Goal: Task Accomplishment & Management: Manage account settings

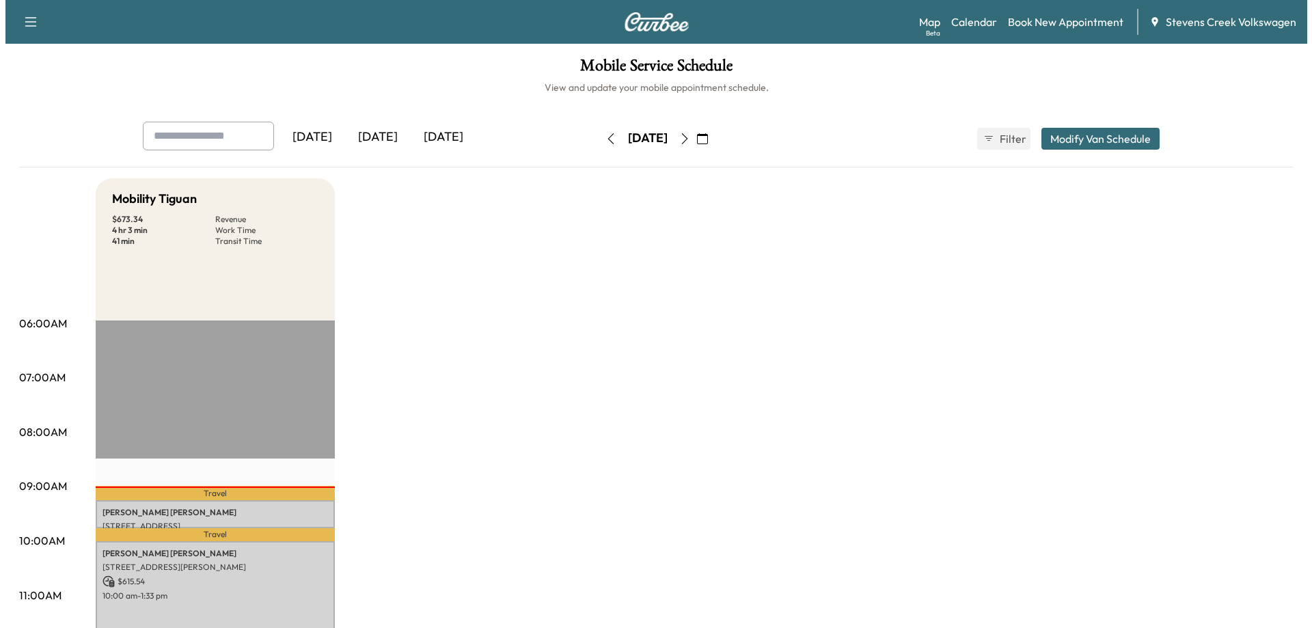
scroll to position [205, 0]
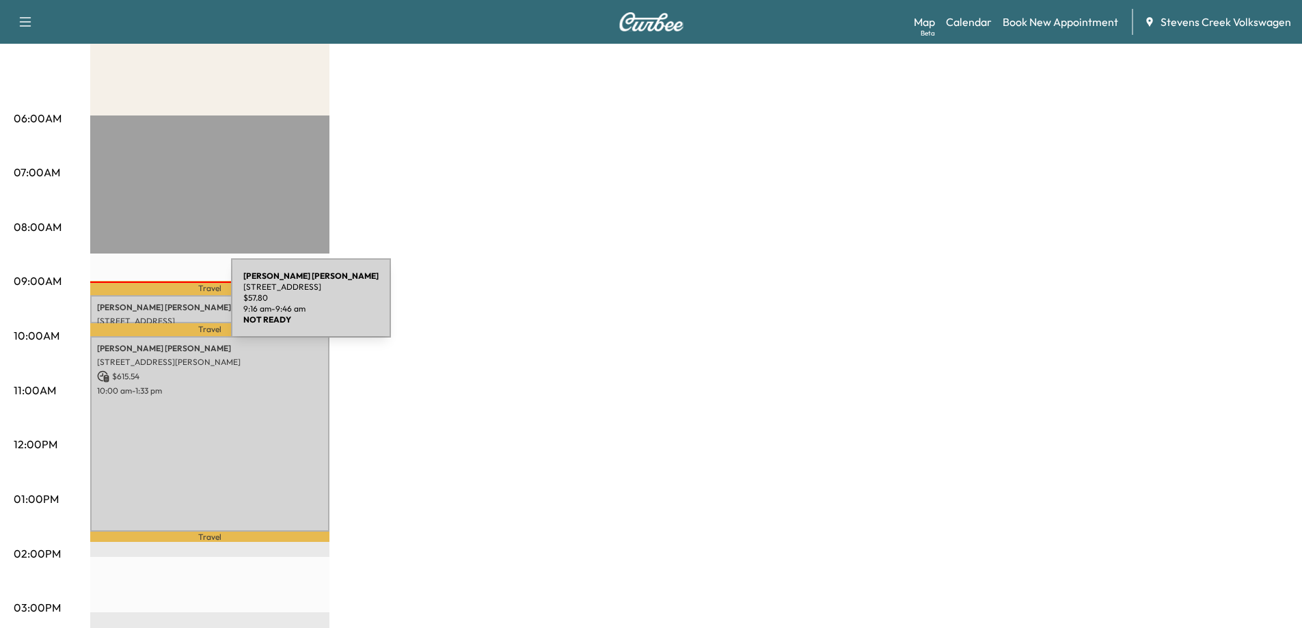
click at [129, 306] on p "[PERSON_NAME]" at bounding box center [210, 307] width 226 height 11
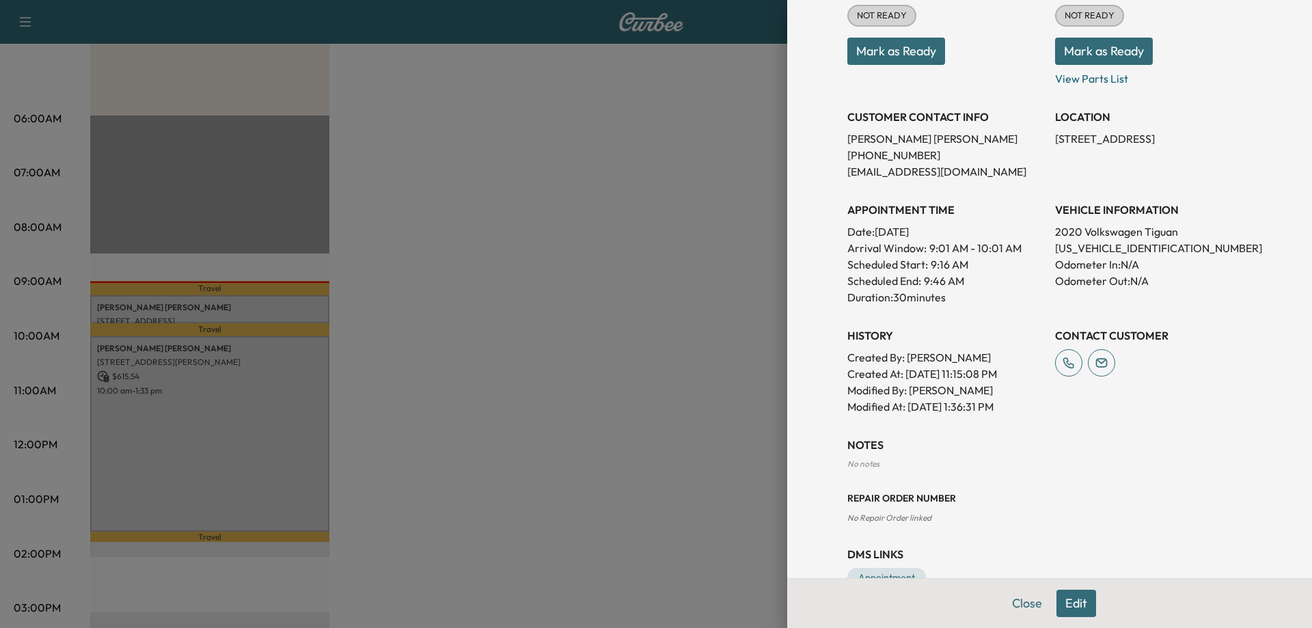
click at [1084, 250] on p "[US_VEHICLE_IDENTIFICATION_NUMBER]" at bounding box center [1153, 248] width 197 height 16
copy p "[US_VEHICLE_IDENTIFICATION_NUMBER]"
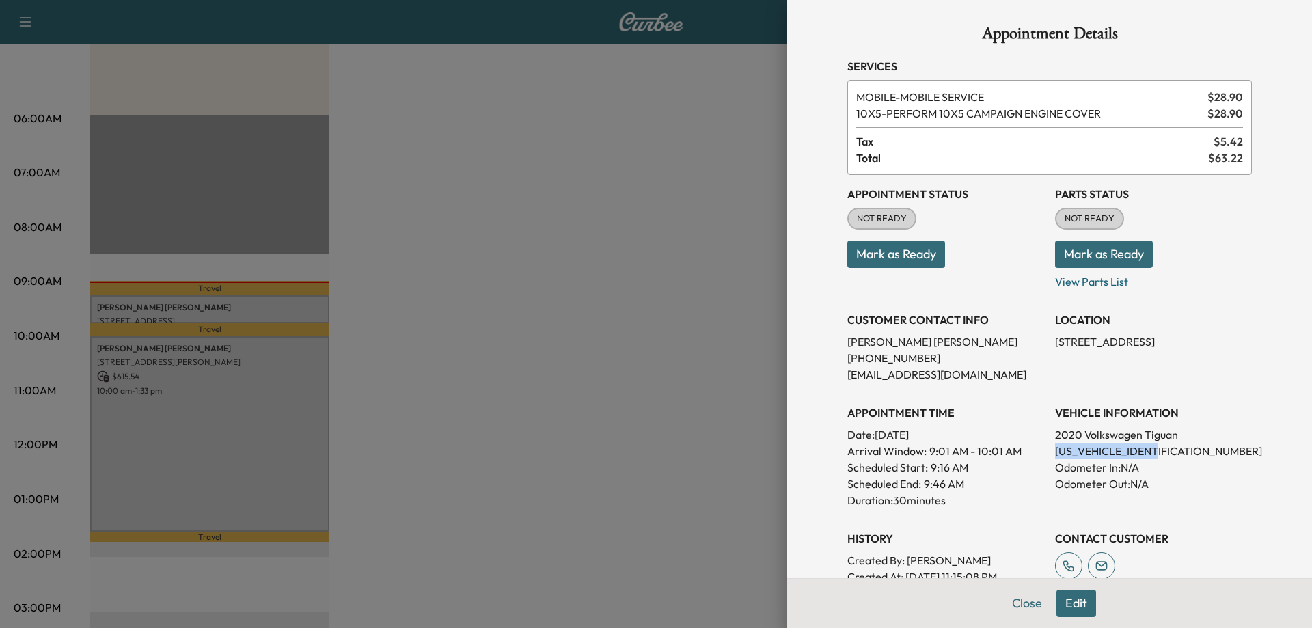
scroll to position [0, 0]
click at [542, 488] on div at bounding box center [656, 314] width 1312 height 628
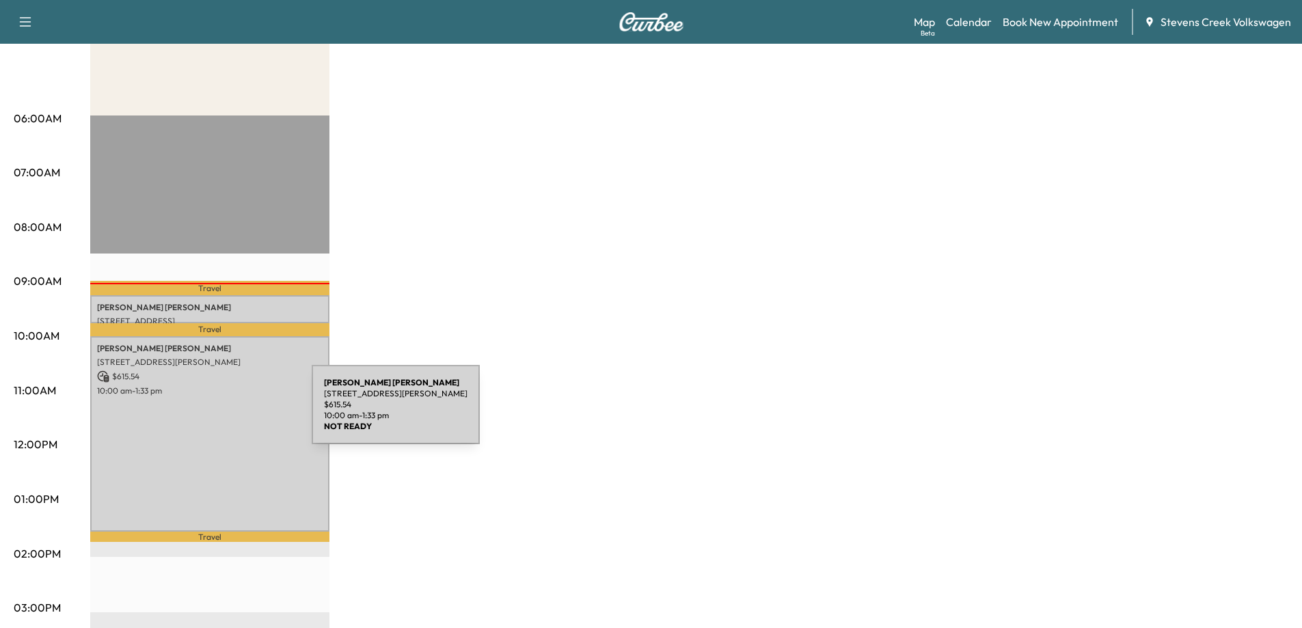
click at [209, 413] on div "[PERSON_NAME] [STREET_ADDRESS][PERSON_NAME] $ 615.54 10:00 am - 1:33 pm" at bounding box center [209, 434] width 239 height 196
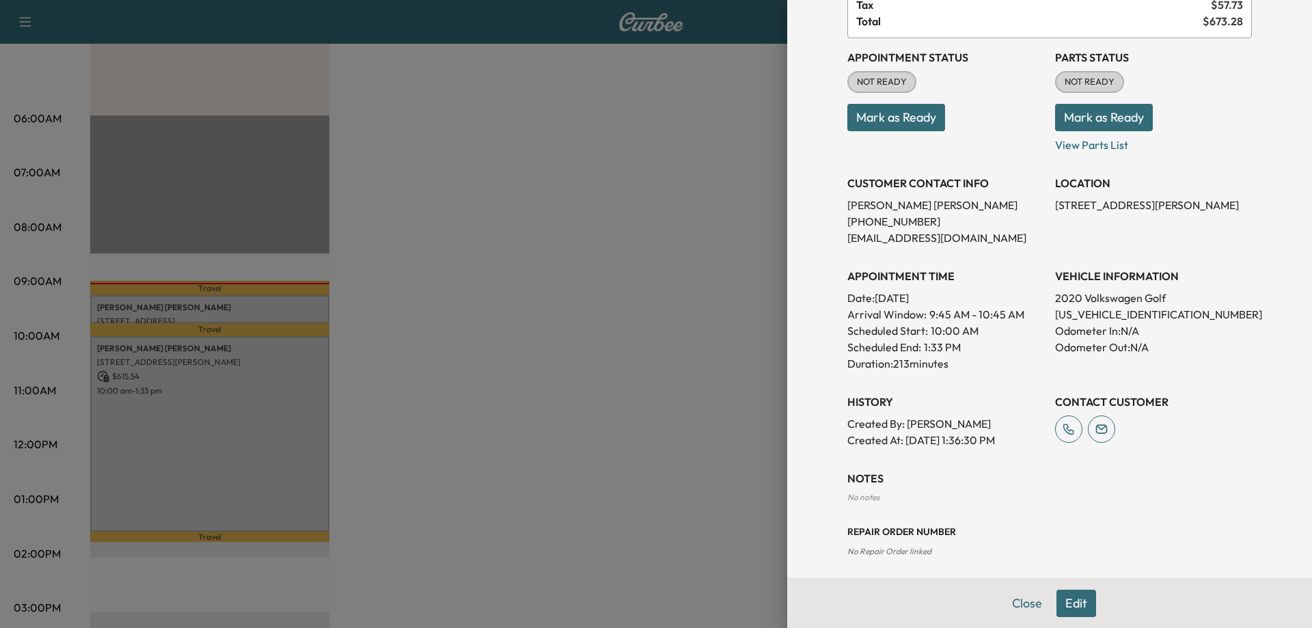
scroll to position [205, 0]
click at [1110, 310] on p "[US_VEHICLE_IDENTIFICATION_NUMBER]" at bounding box center [1153, 314] width 197 height 16
copy p "[US_VEHICLE_IDENTIFICATION_NUMBER]"
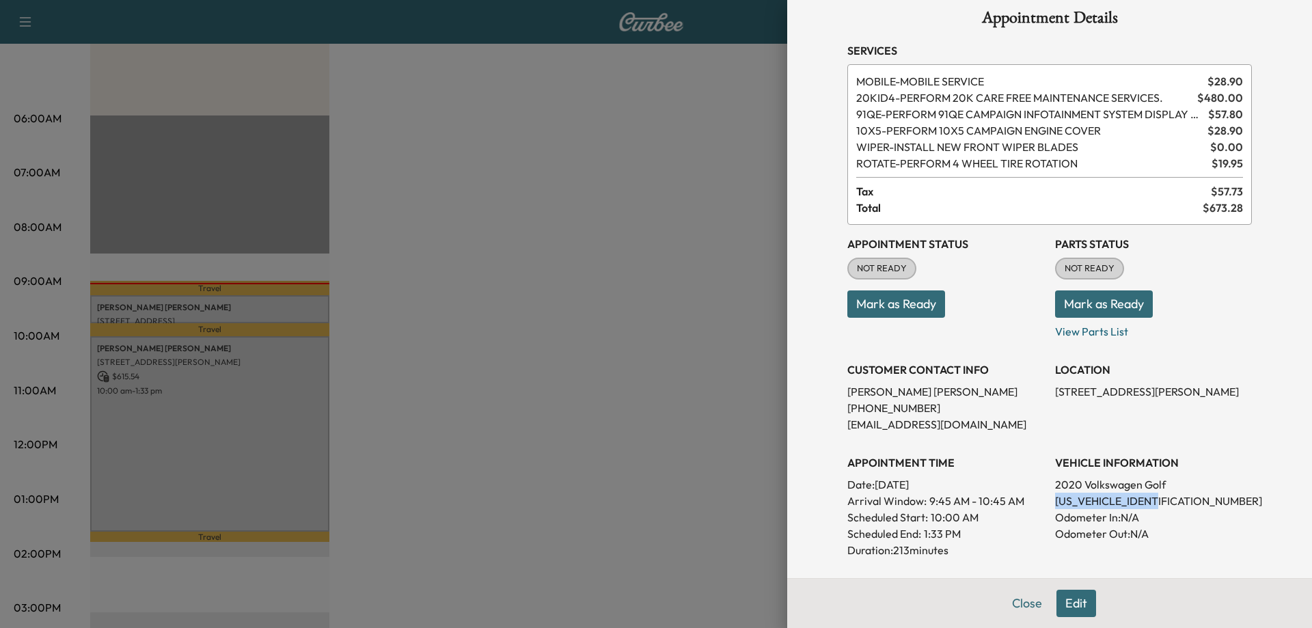
scroll to position [0, 0]
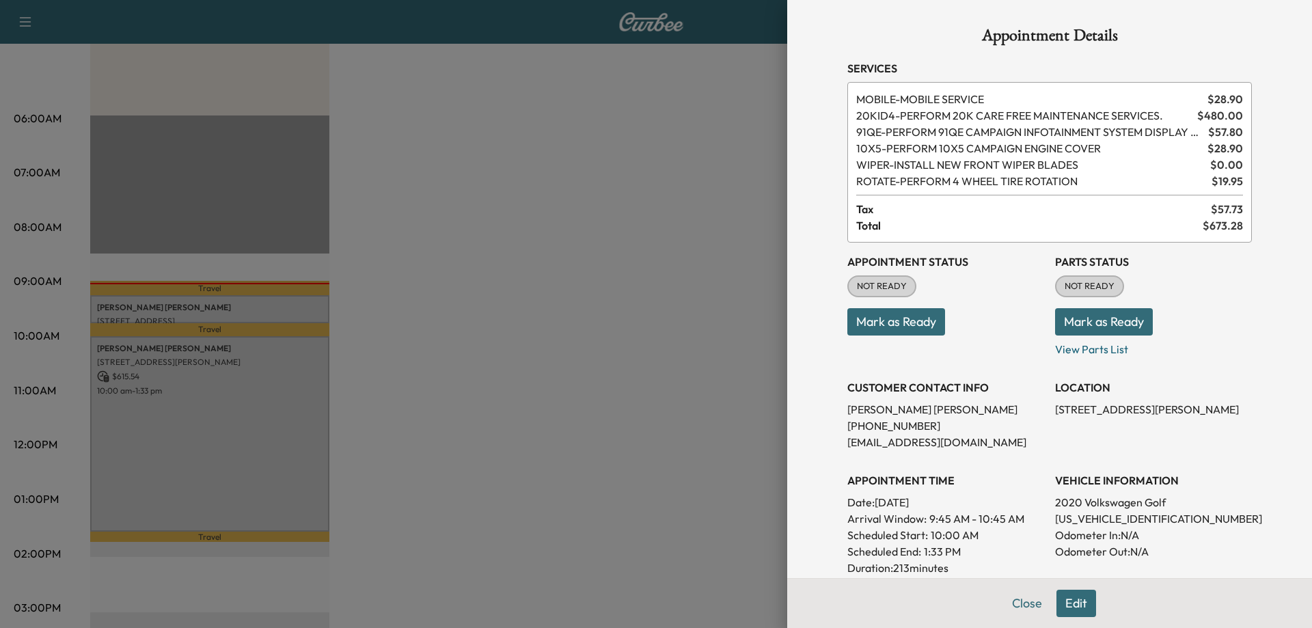
click at [342, 329] on div at bounding box center [656, 314] width 1312 height 628
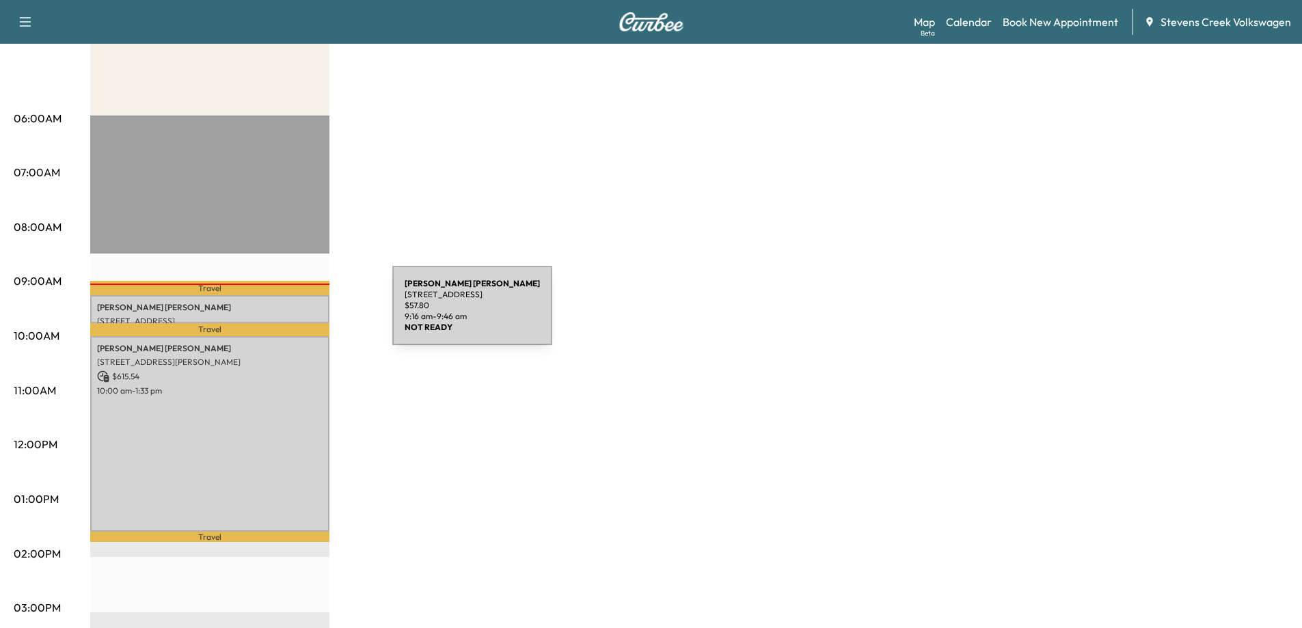
click at [290, 316] on p "[STREET_ADDRESS]" at bounding box center [210, 321] width 226 height 11
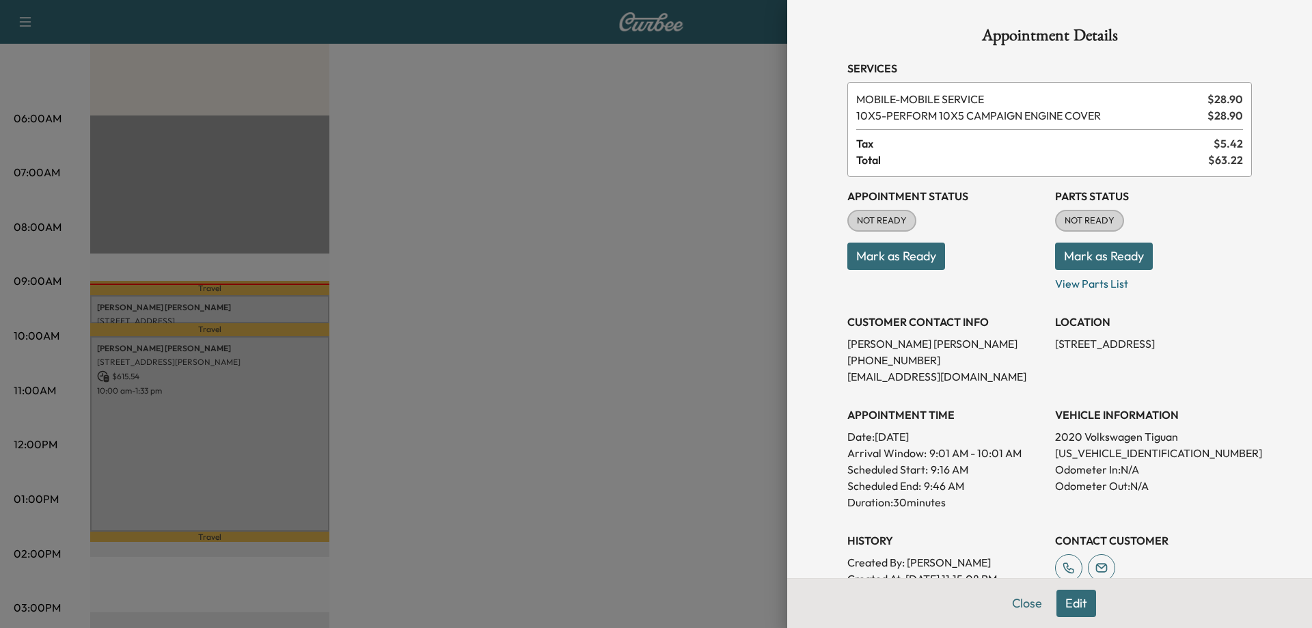
click at [683, 374] on div at bounding box center [656, 314] width 1312 height 628
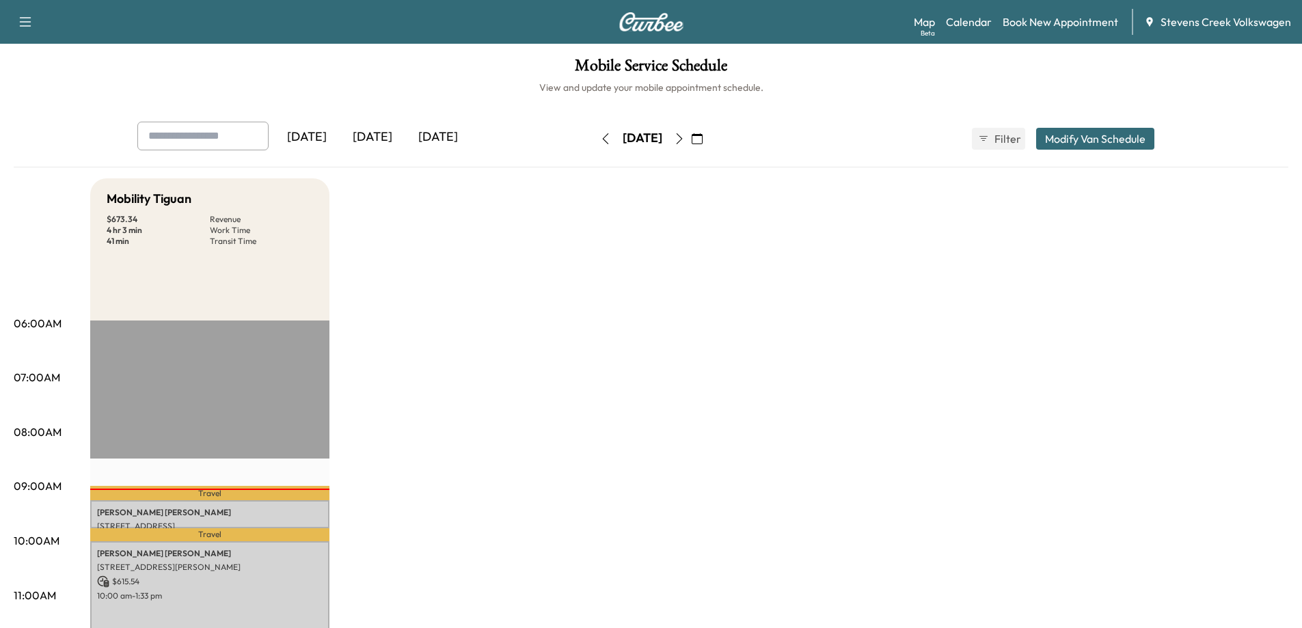
click at [1106, 138] on button "Modify Van Schedule" at bounding box center [1095, 139] width 118 height 22
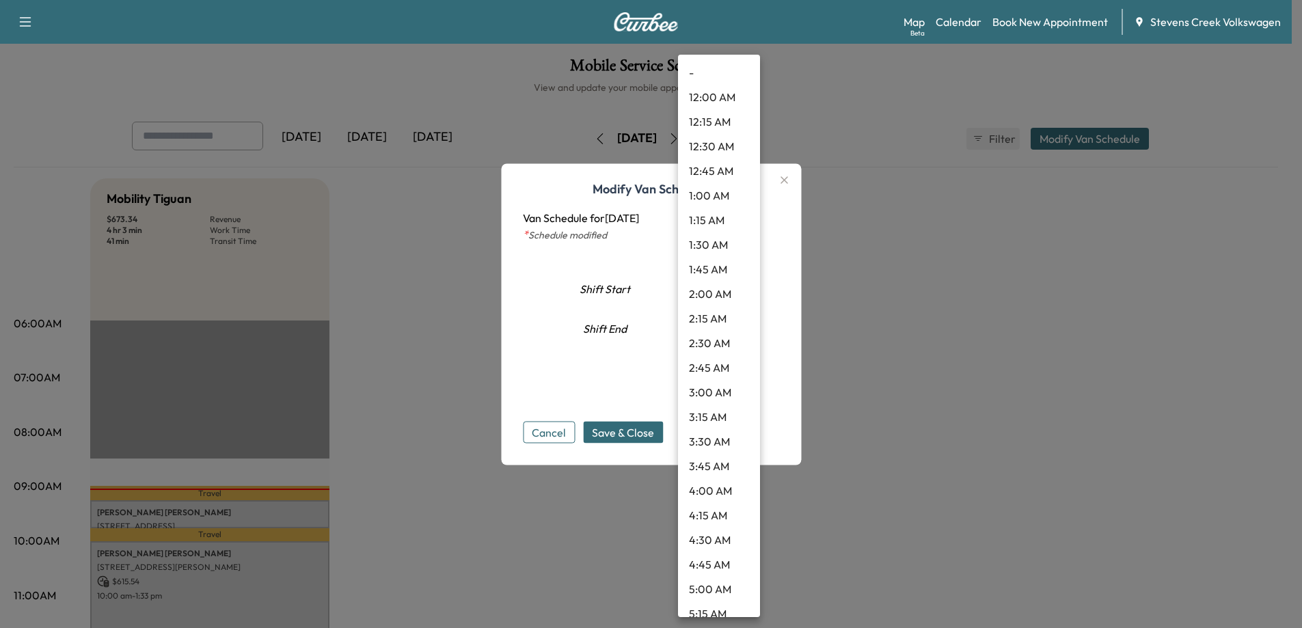
click at [744, 283] on body "Support Log Out Map Beta Calendar Book New Appointment Stevens Creek Volkswagen…" at bounding box center [651, 314] width 1302 height 628
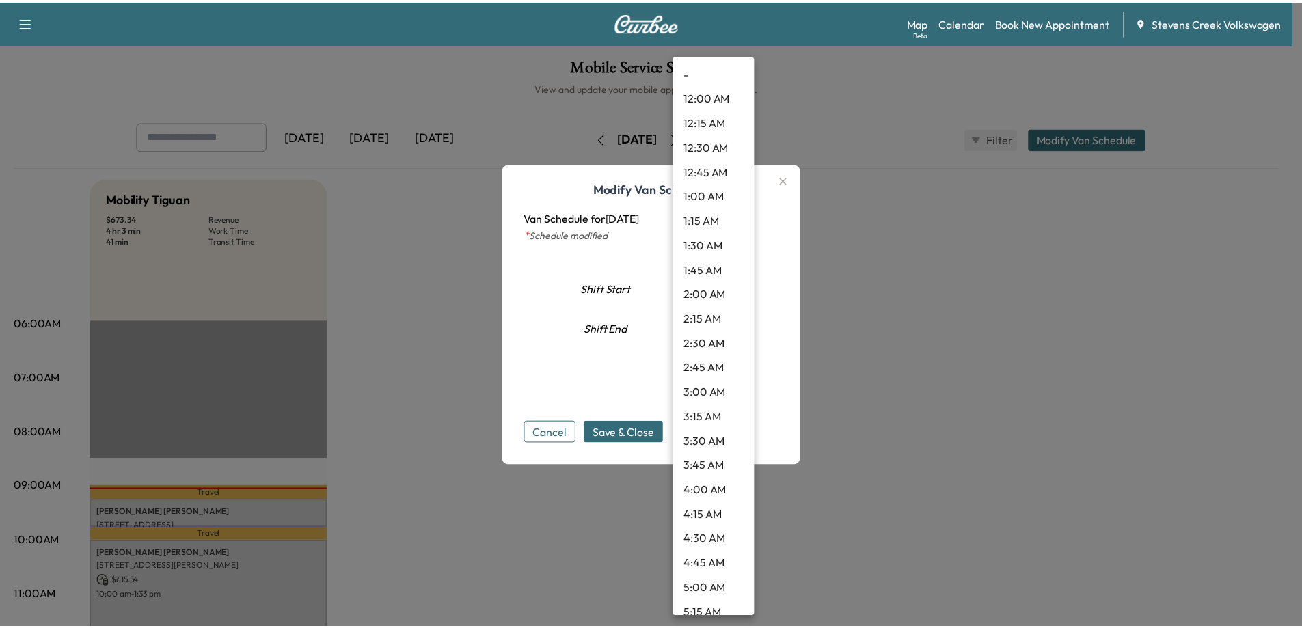
scroll to position [598, 0]
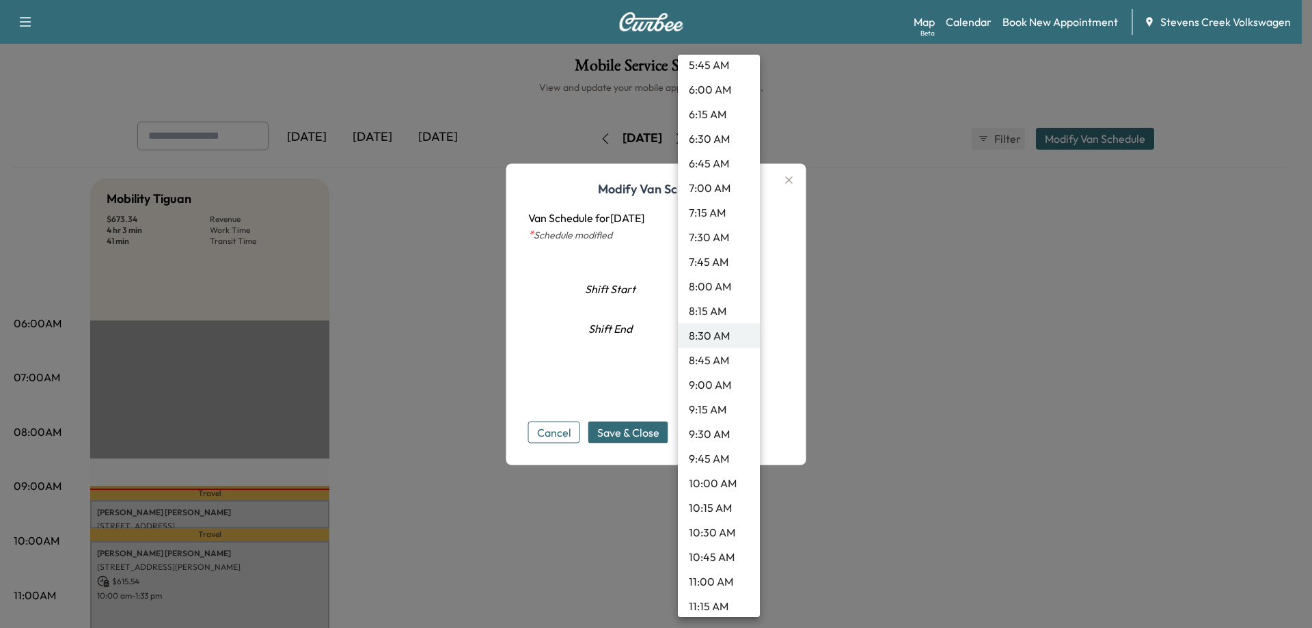
click at [696, 483] on li "10:00 AM" at bounding box center [719, 483] width 82 height 25
type input "**"
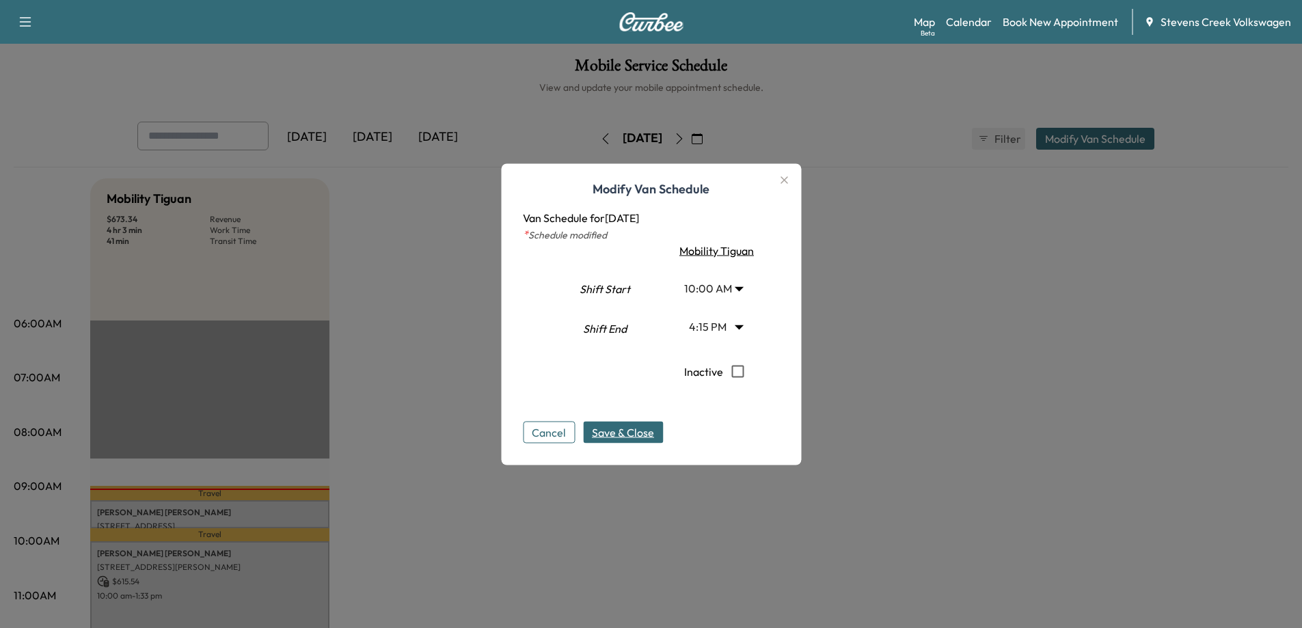
click at [643, 429] on span "Save & Close" at bounding box center [623, 432] width 62 height 16
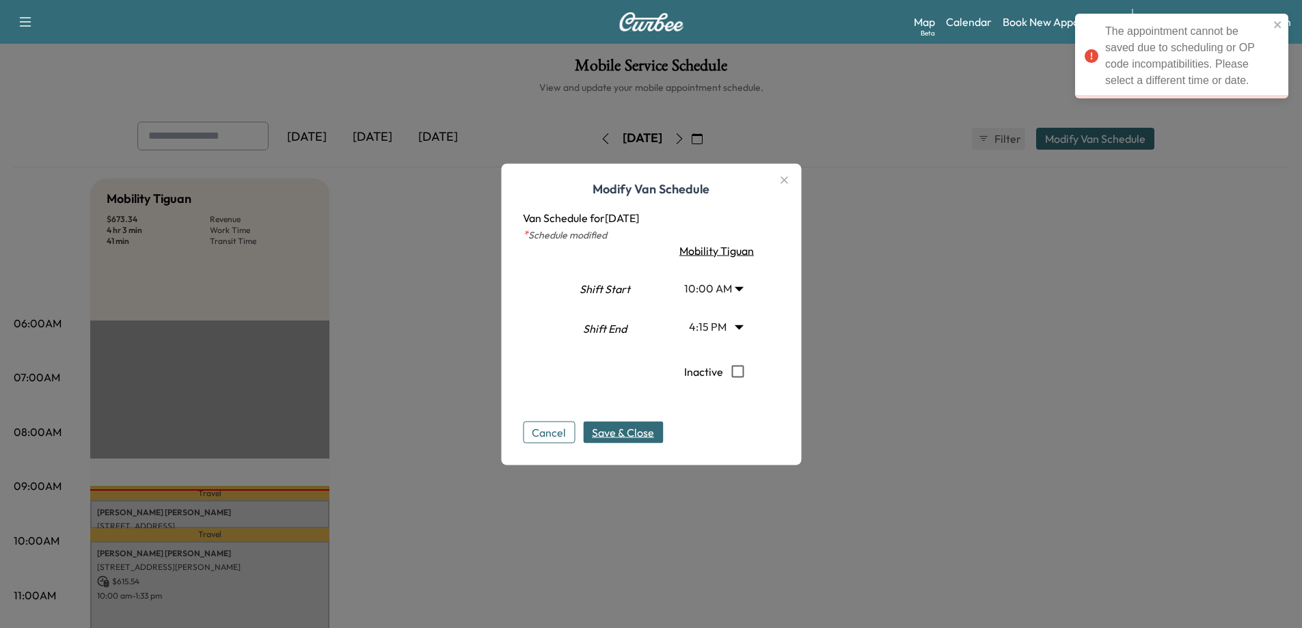
click at [564, 433] on button "Cancel" at bounding box center [549, 432] width 52 height 22
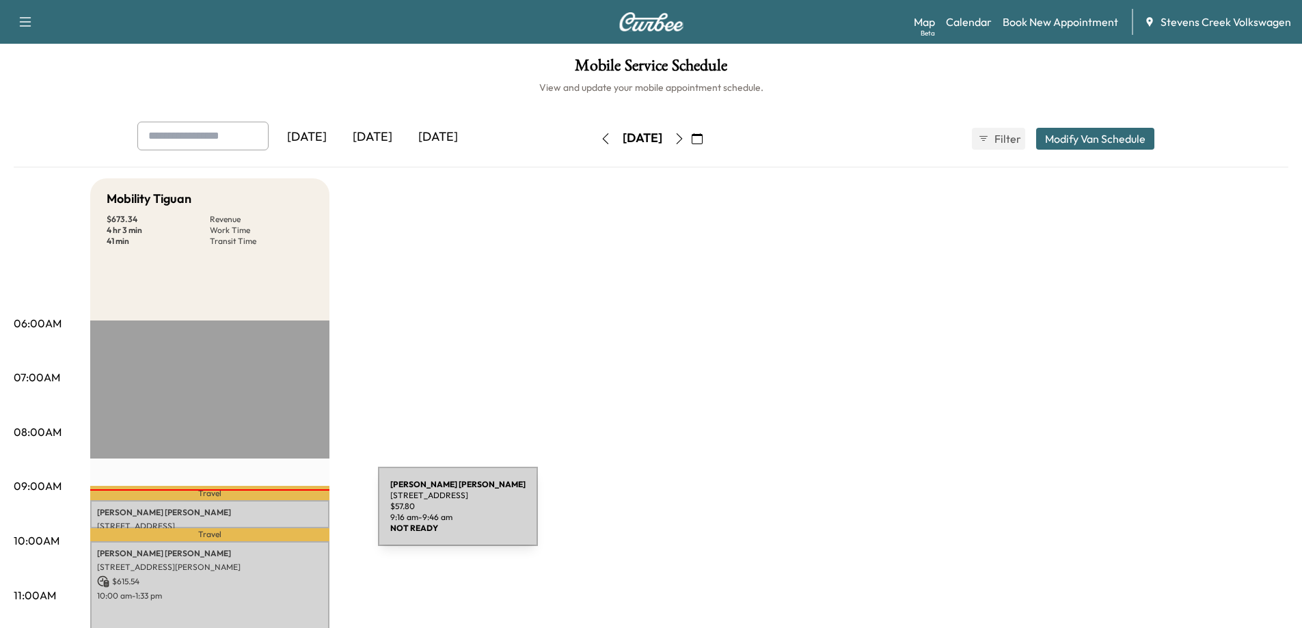
click at [275, 515] on p "[PERSON_NAME]" at bounding box center [210, 512] width 226 height 11
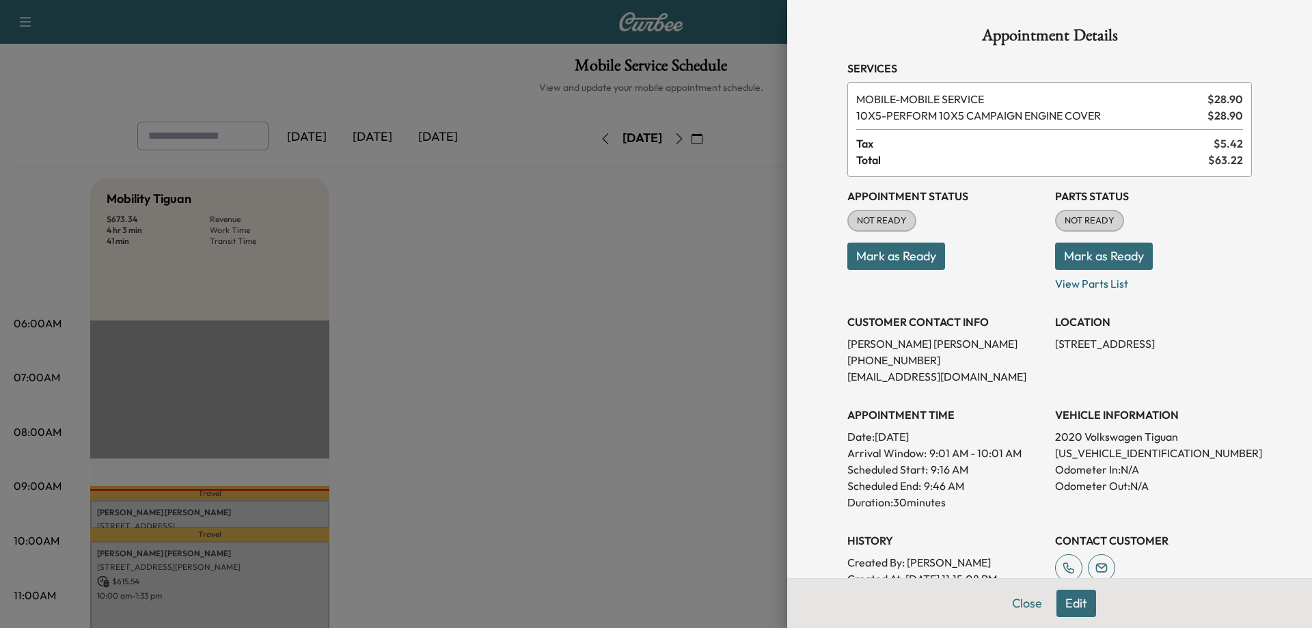
click at [523, 362] on div at bounding box center [656, 314] width 1312 height 628
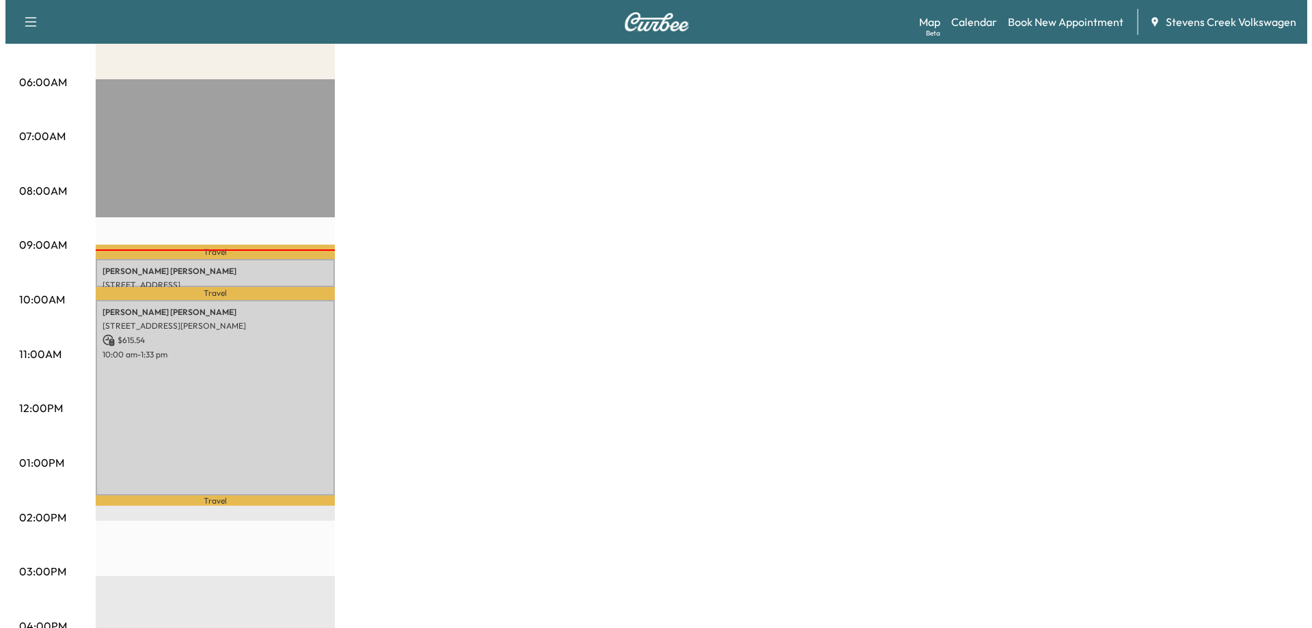
scroll to position [342, 0]
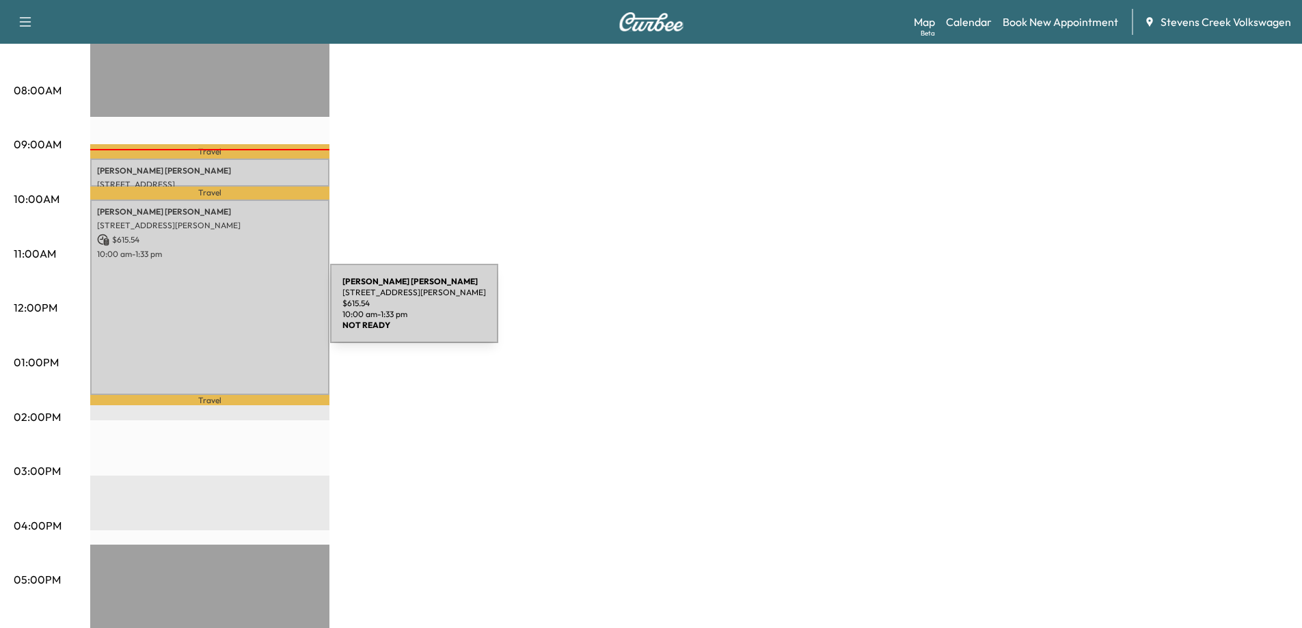
click at [228, 312] on div "[PERSON_NAME] [STREET_ADDRESS][PERSON_NAME] $ 615.54 10:00 am - 1:33 pm" at bounding box center [209, 298] width 239 height 196
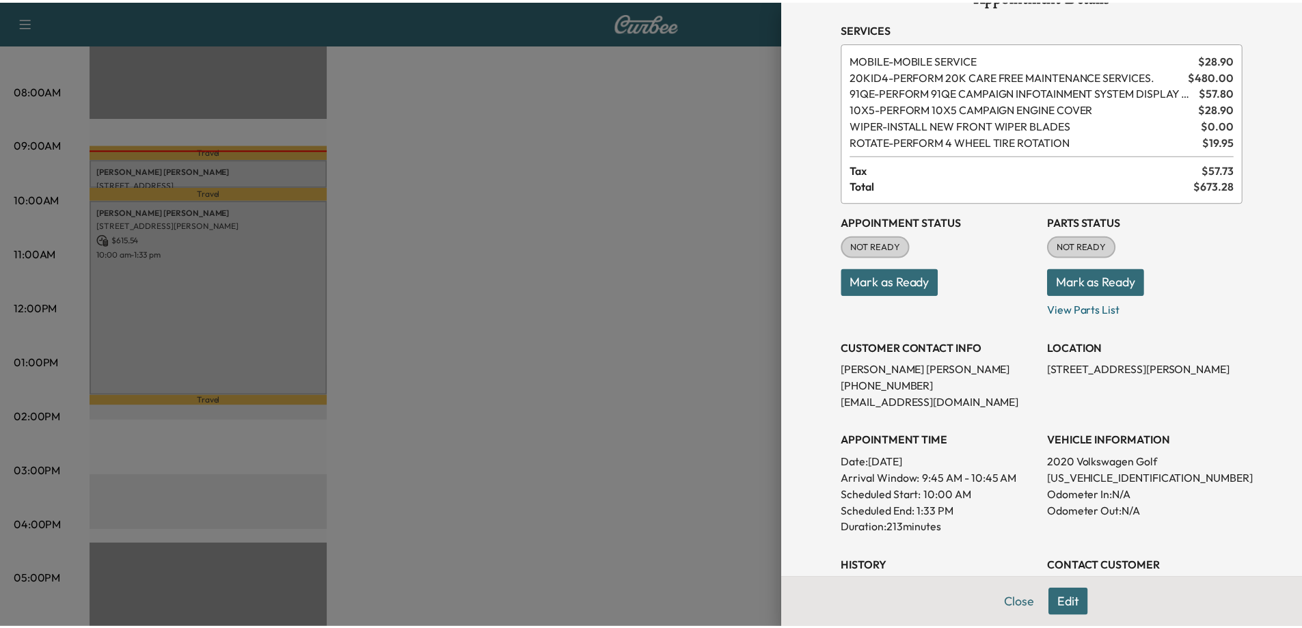
scroll to position [0, 0]
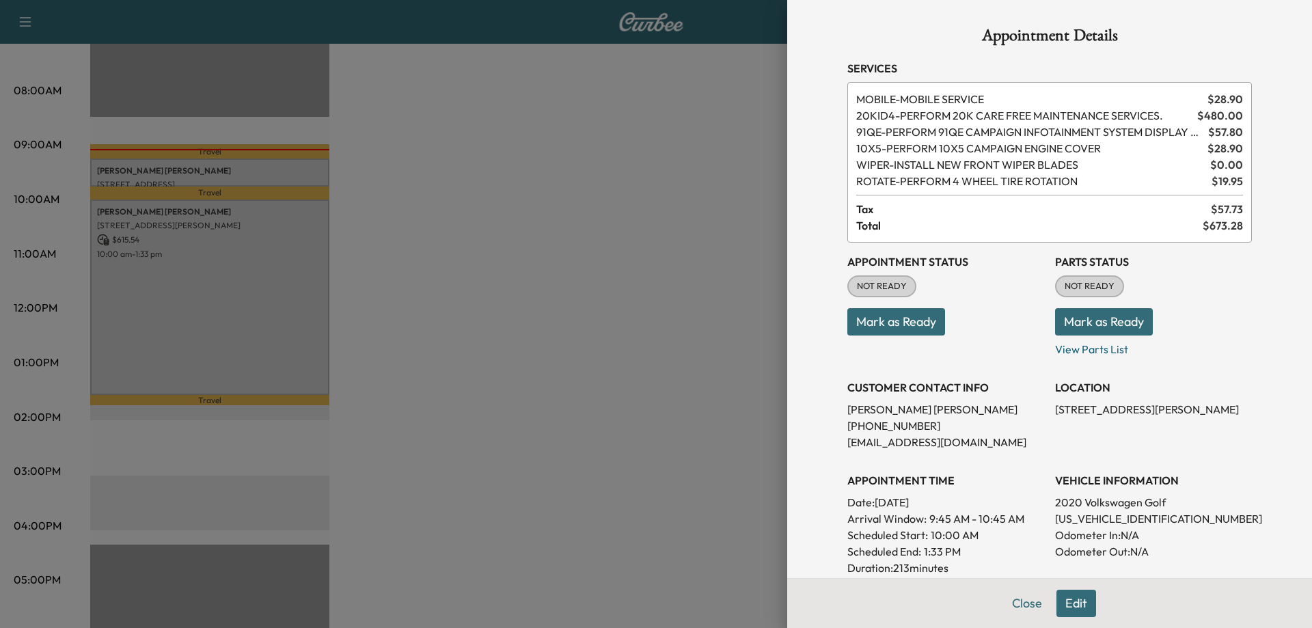
click at [565, 437] on div at bounding box center [656, 314] width 1312 height 628
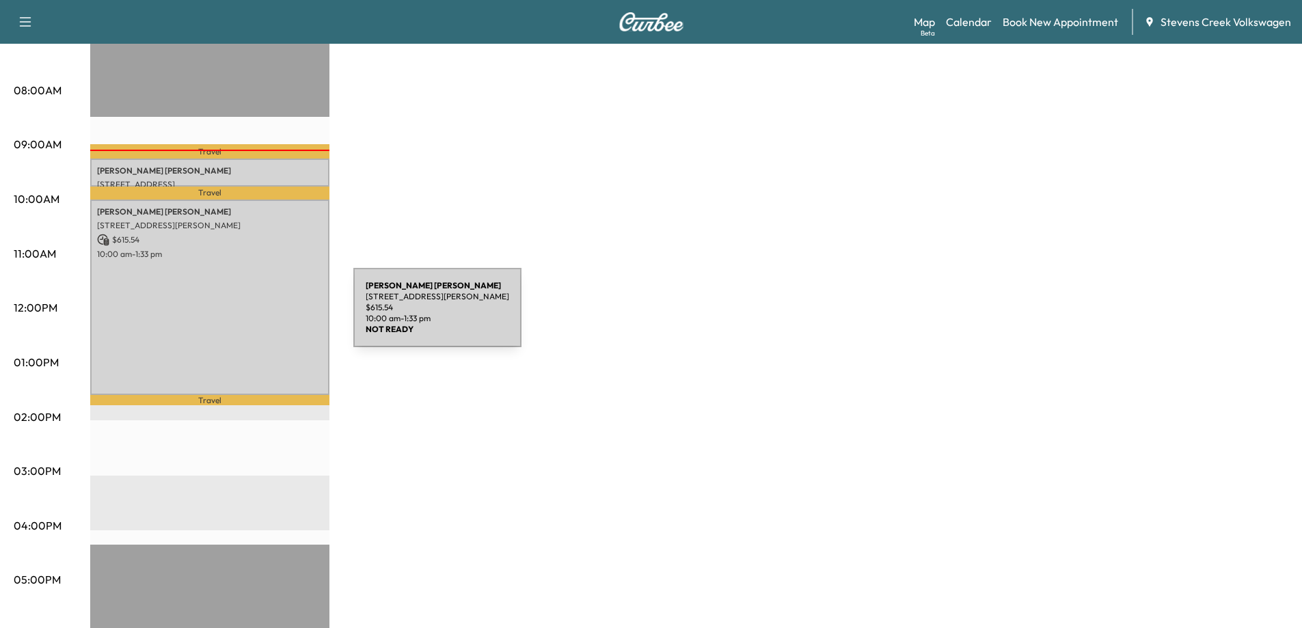
click at [251, 316] on div "[PERSON_NAME] [STREET_ADDRESS][PERSON_NAME] $ 615.54 10:00 am - 1:33 pm" at bounding box center [209, 298] width 239 height 196
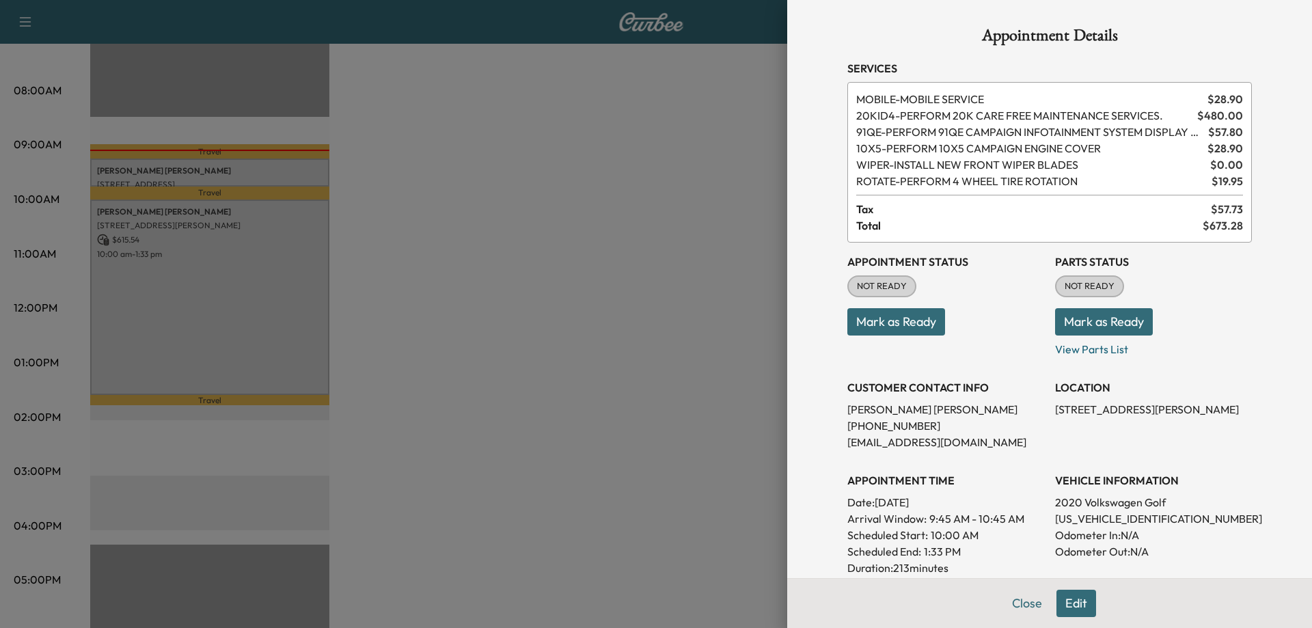
click at [1088, 522] on p "[US_VEHICLE_IDENTIFICATION_NUMBER]" at bounding box center [1153, 519] width 197 height 16
click at [1088, 517] on p "[US_VEHICLE_IDENTIFICATION_NUMBER]" at bounding box center [1153, 519] width 197 height 16
copy p "[US_VEHICLE_IDENTIFICATION_NUMBER]"
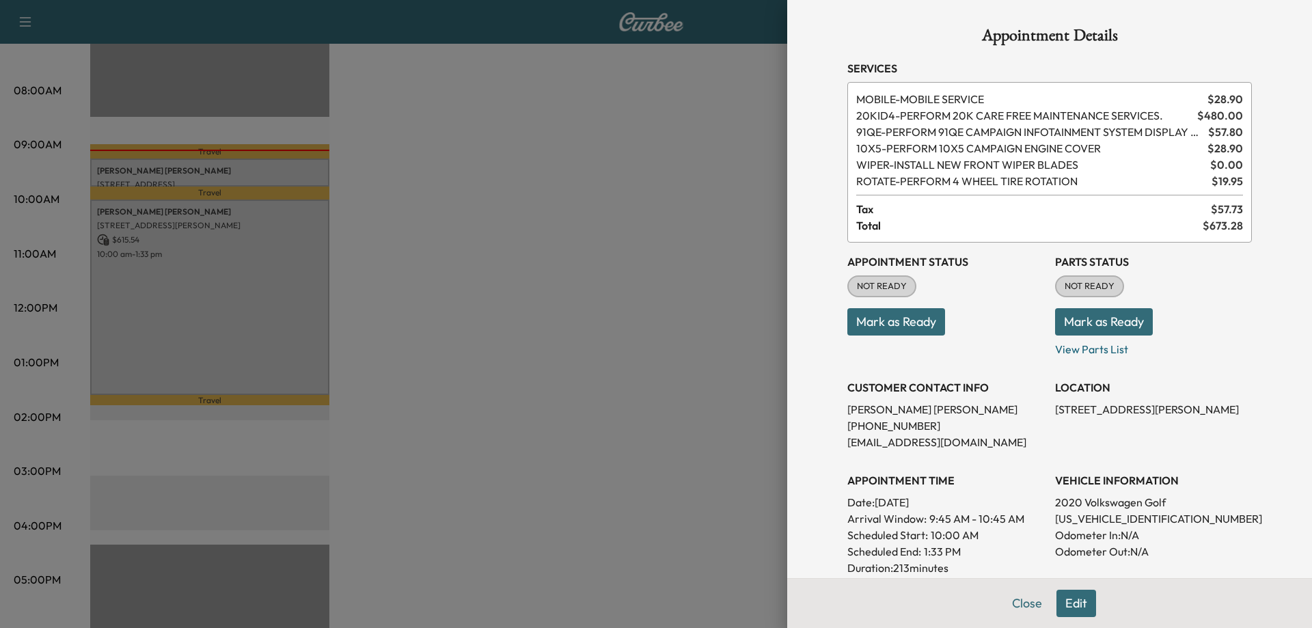
click at [585, 435] on div at bounding box center [656, 314] width 1312 height 628
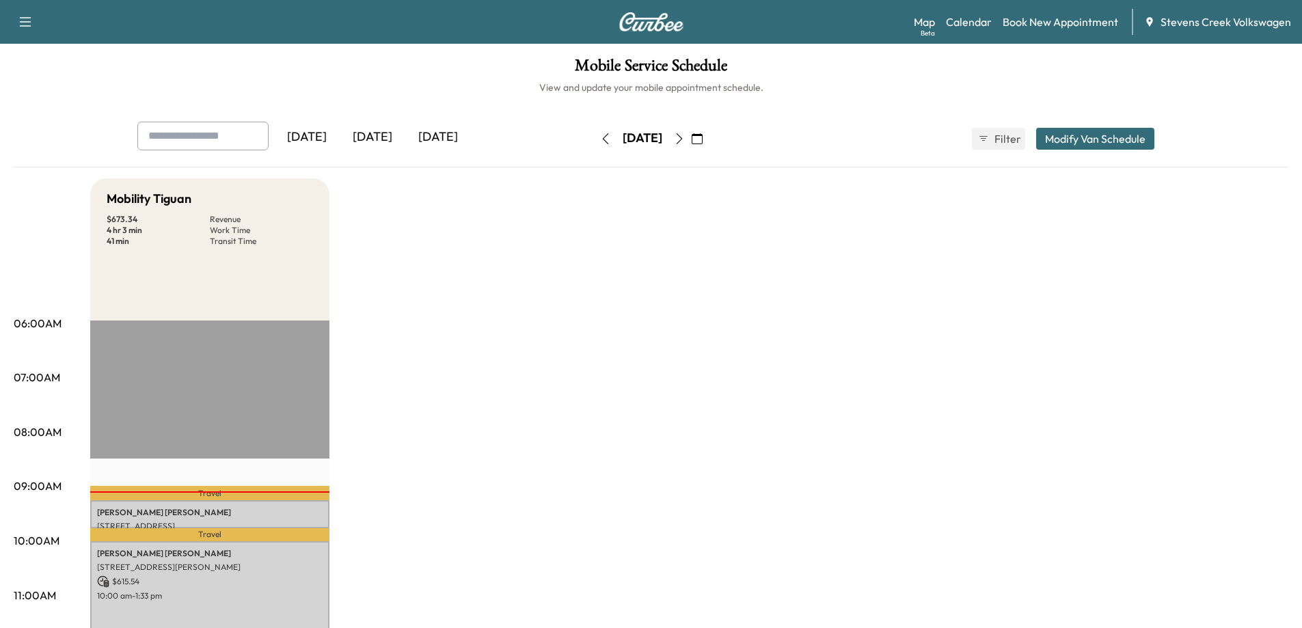
click at [685, 139] on icon "button" at bounding box center [679, 138] width 11 height 11
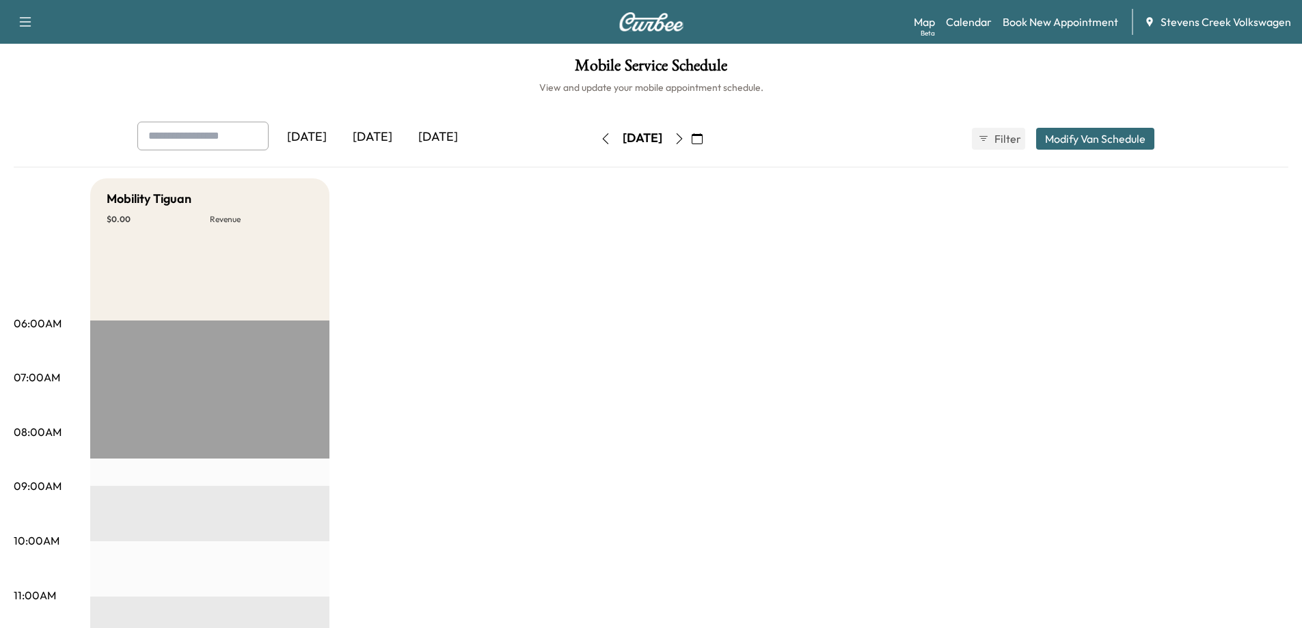
click at [685, 139] on icon "button" at bounding box center [679, 138] width 11 height 11
click at [1096, 144] on button "Modify Van Schedule" at bounding box center [1095, 139] width 118 height 22
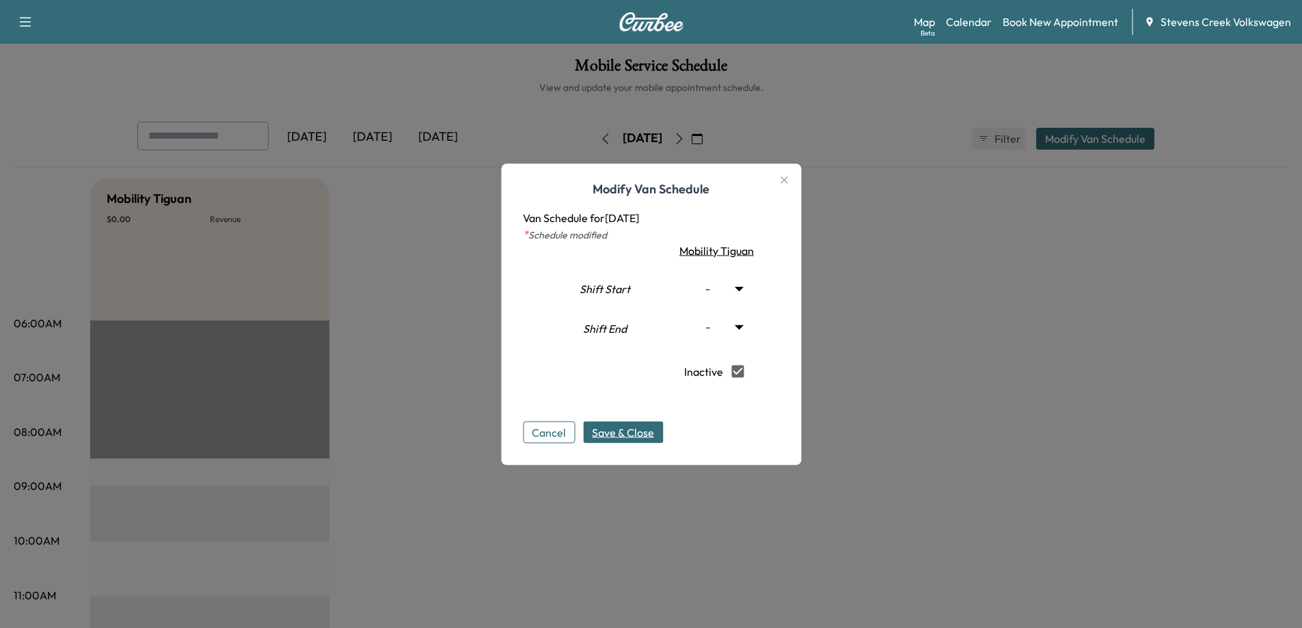
click at [628, 434] on span "Save & Close" at bounding box center [623, 432] width 62 height 16
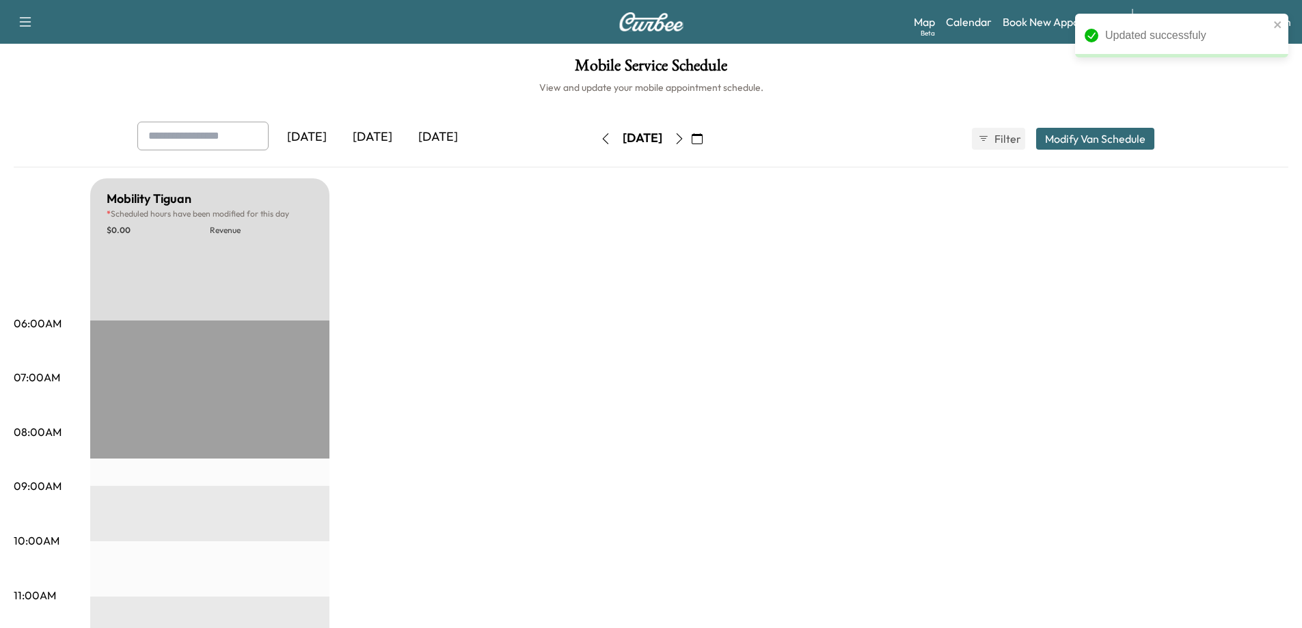
click at [594, 136] on button "button" at bounding box center [605, 139] width 23 height 22
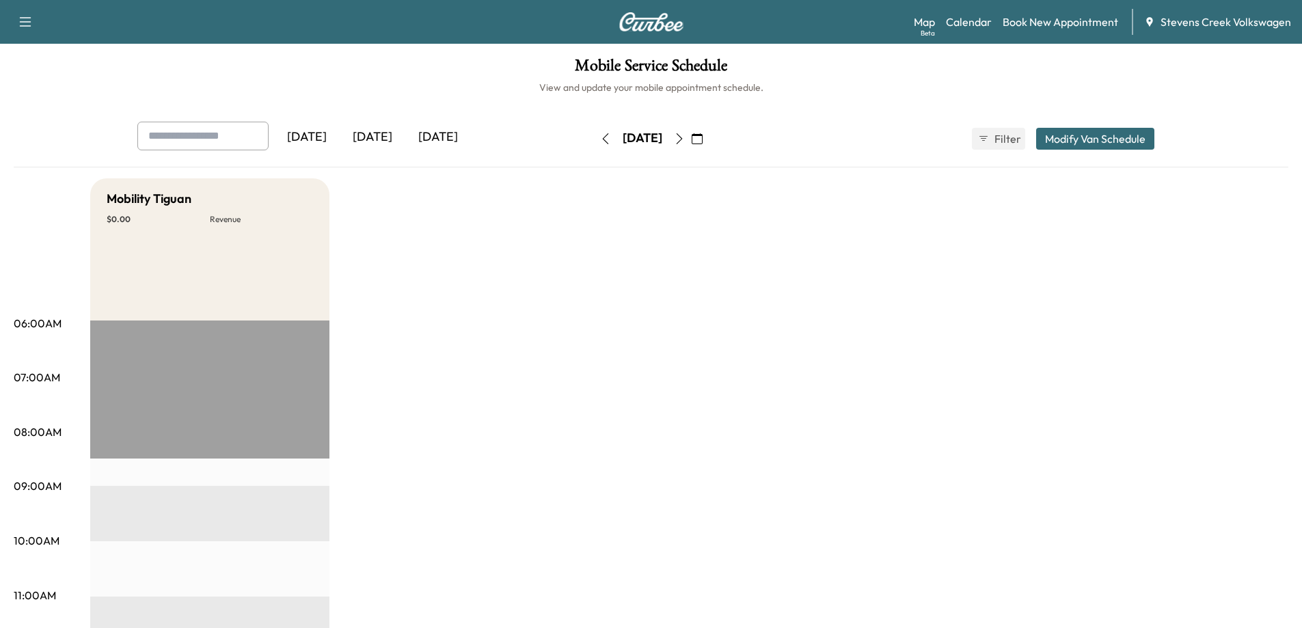
click at [685, 138] on icon "button" at bounding box center [679, 138] width 11 height 11
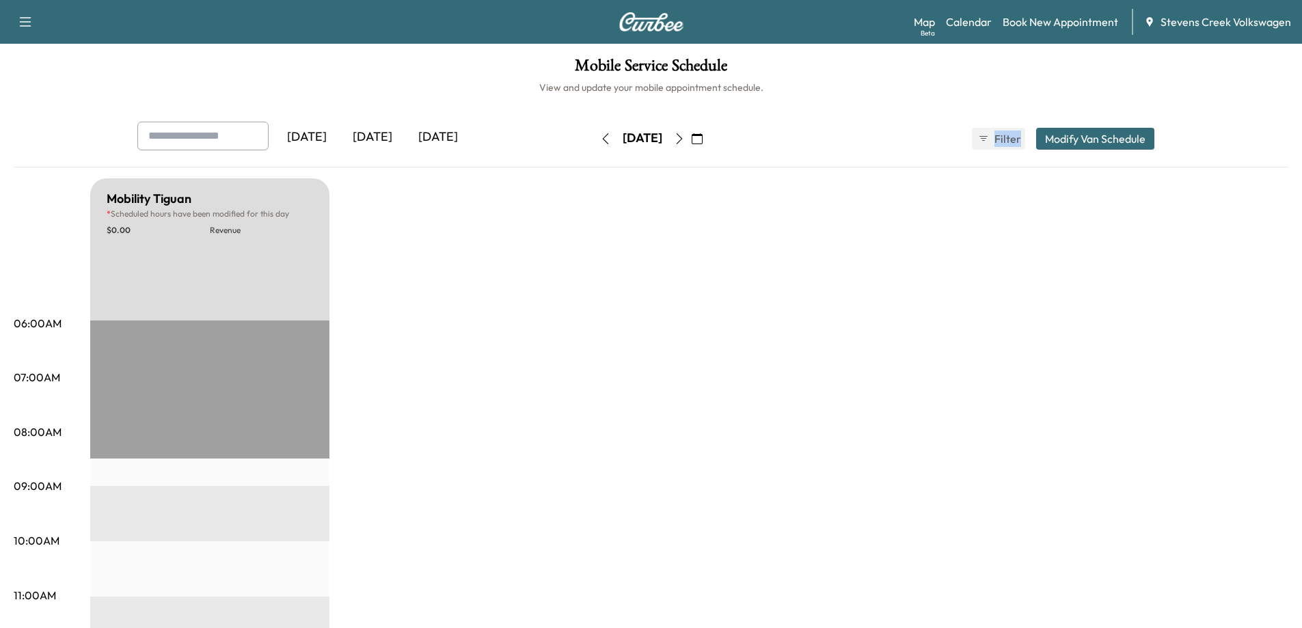
click at [691, 138] on div "[DATE]" at bounding box center [642, 139] width 97 height 22
click at [685, 137] on icon "button" at bounding box center [679, 138] width 11 height 11
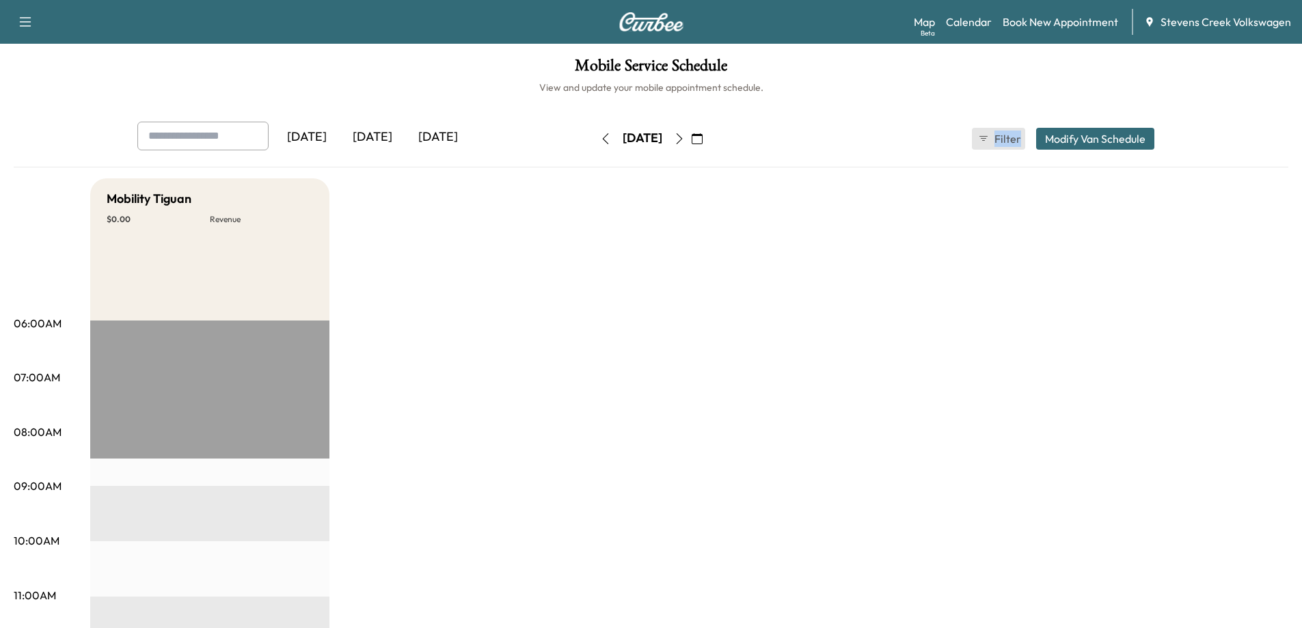
click at [984, 137] on icon "button" at bounding box center [983, 138] width 11 height 11
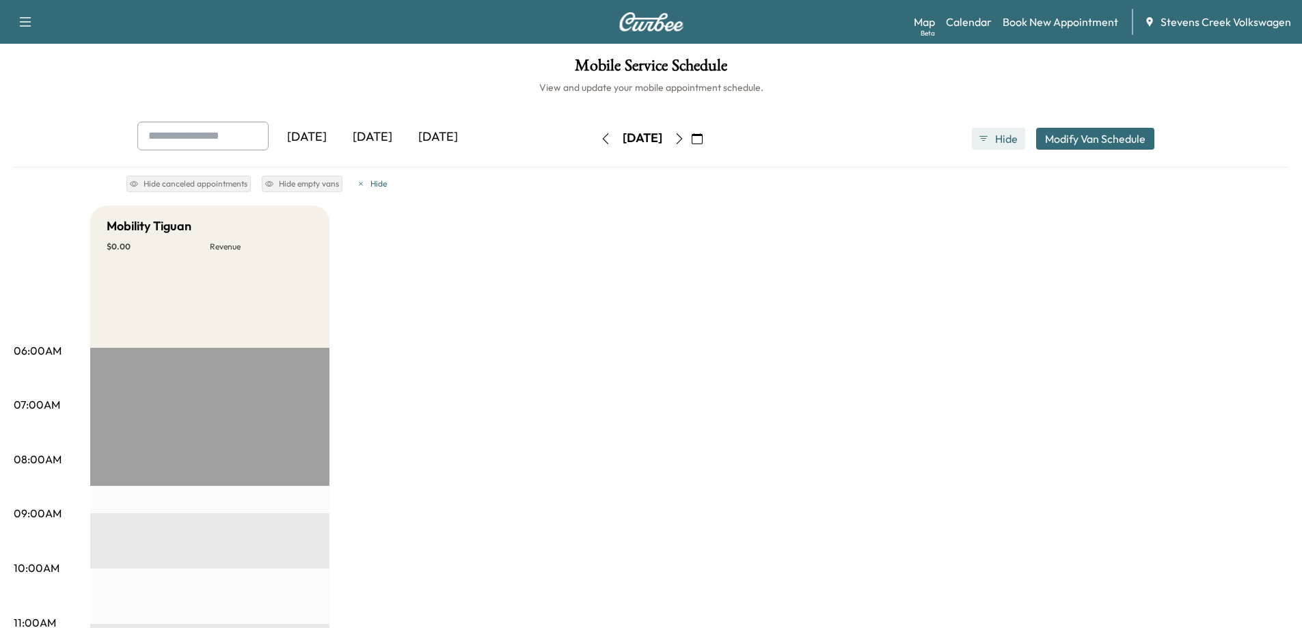
click at [1012, 139] on span "Hide" at bounding box center [1007, 139] width 25 height 16
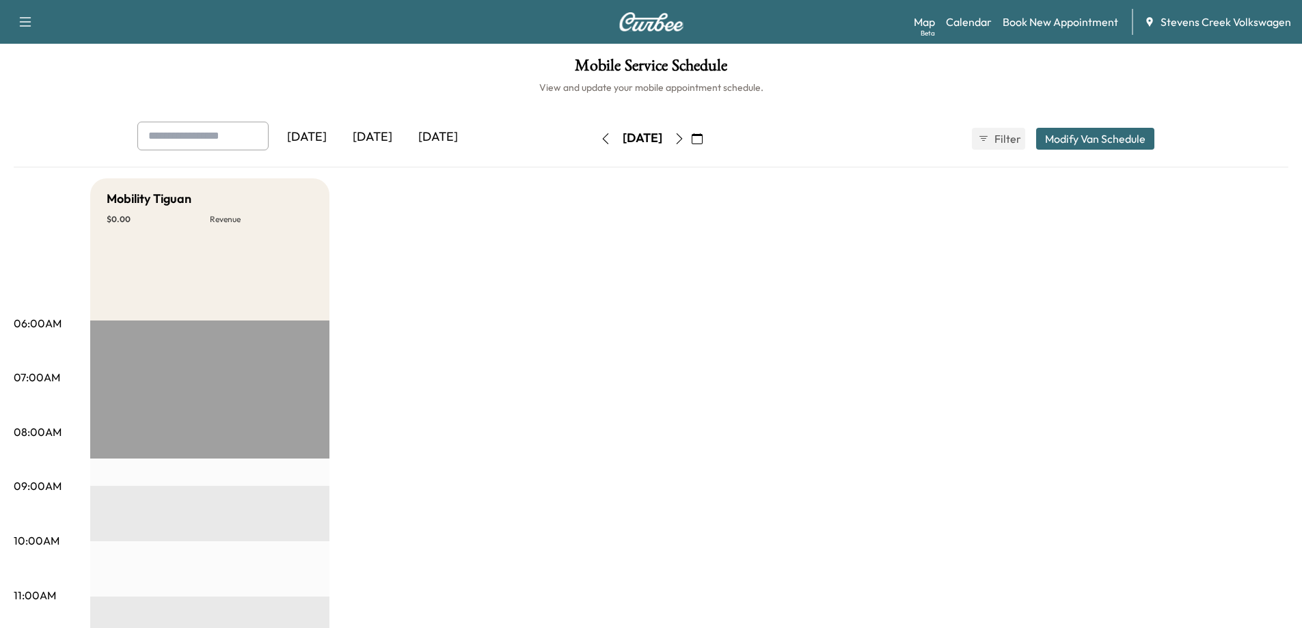
click at [1068, 142] on button "Modify Van Schedule" at bounding box center [1095, 139] width 118 height 22
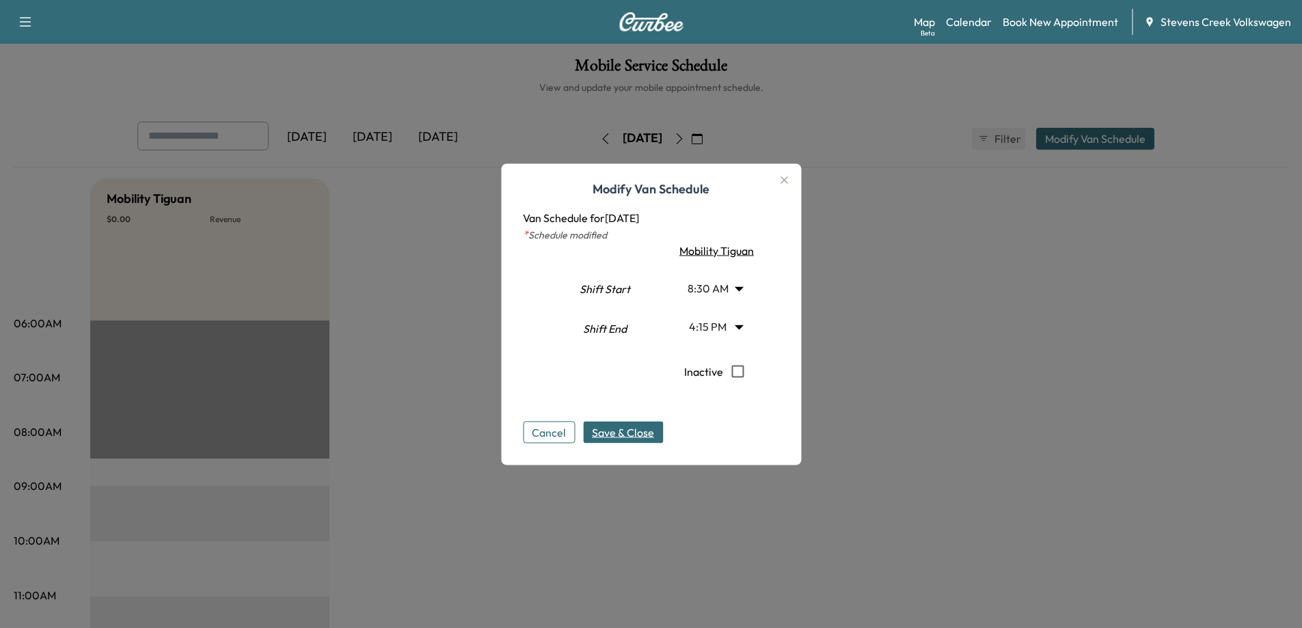
click at [742, 293] on body "Support Log Out Map Beta Calendar Book New Appointment Stevens Creek Volkswagen…" at bounding box center [651, 314] width 1302 height 628
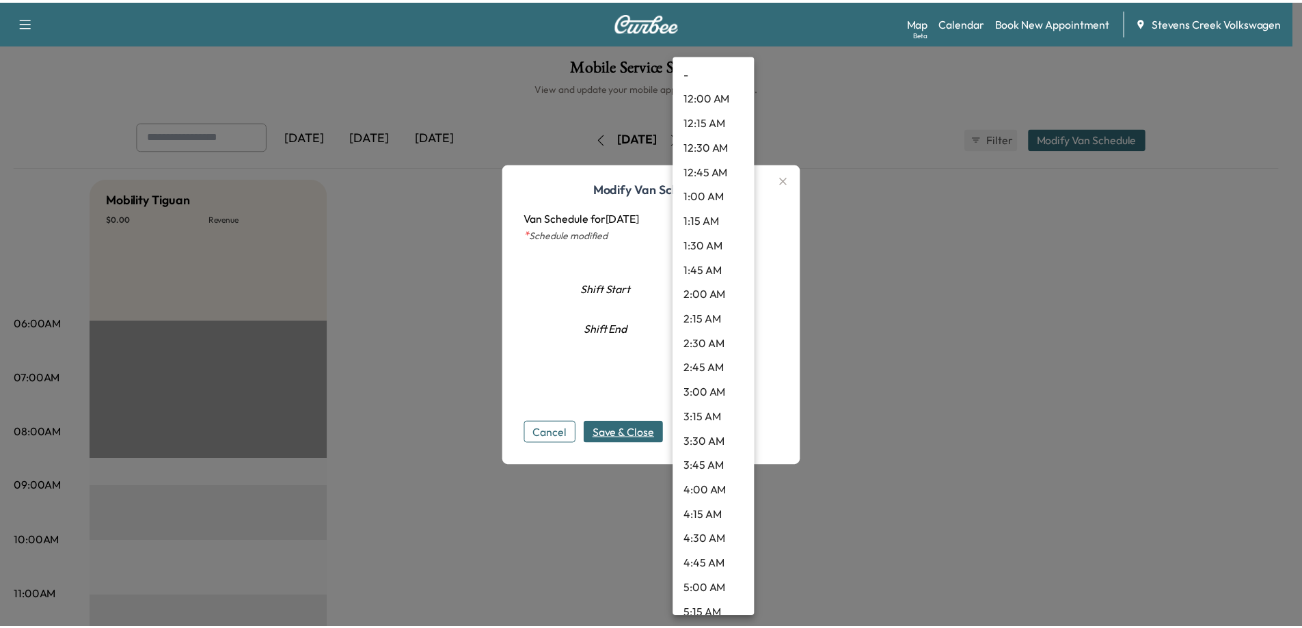
scroll to position [598, 0]
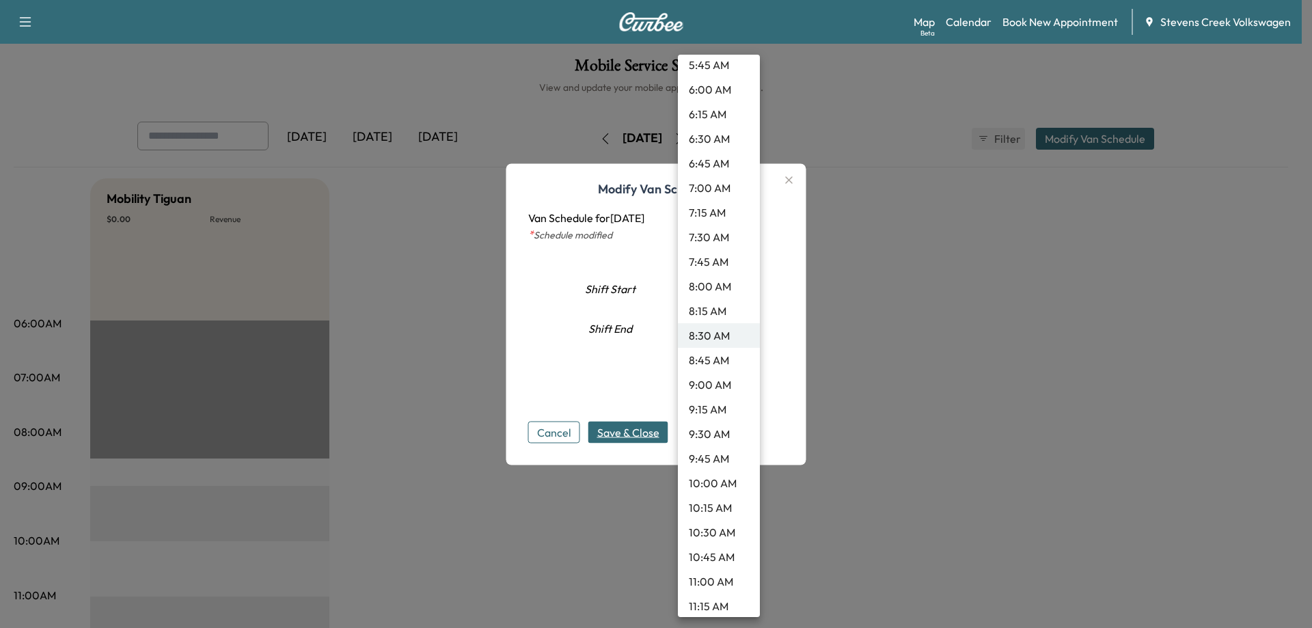
click at [698, 488] on li "10:00 AM" at bounding box center [719, 483] width 82 height 25
type input "**"
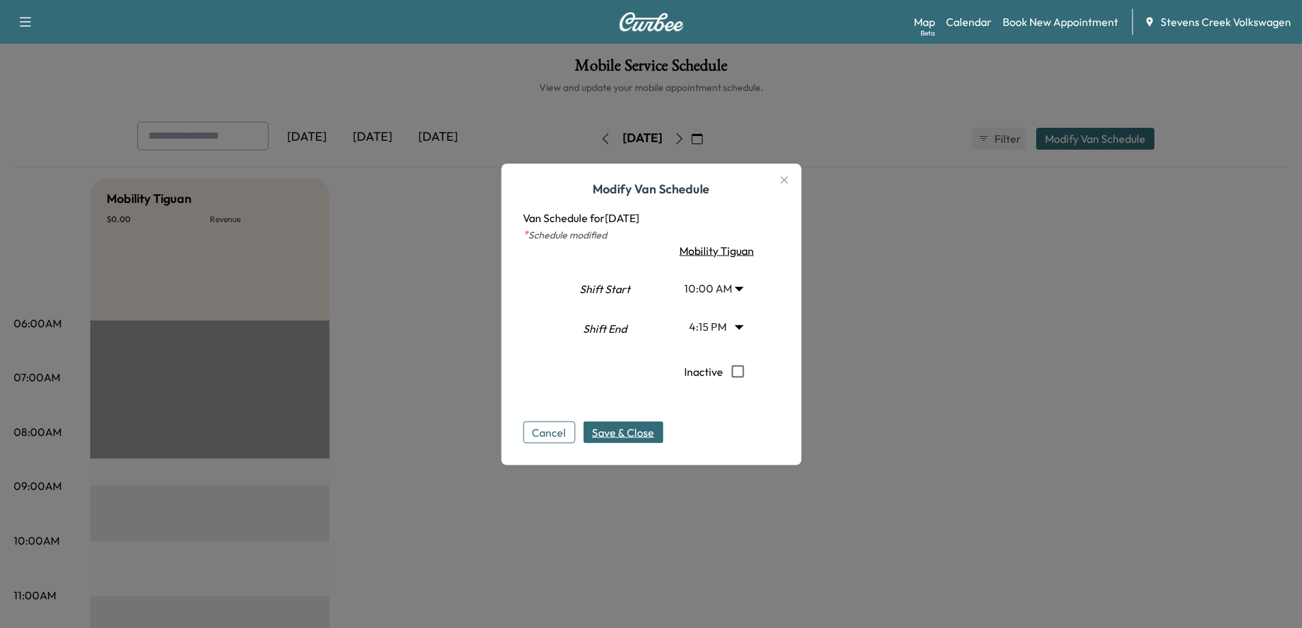
click at [616, 430] on span "Save & Close" at bounding box center [623, 432] width 62 height 16
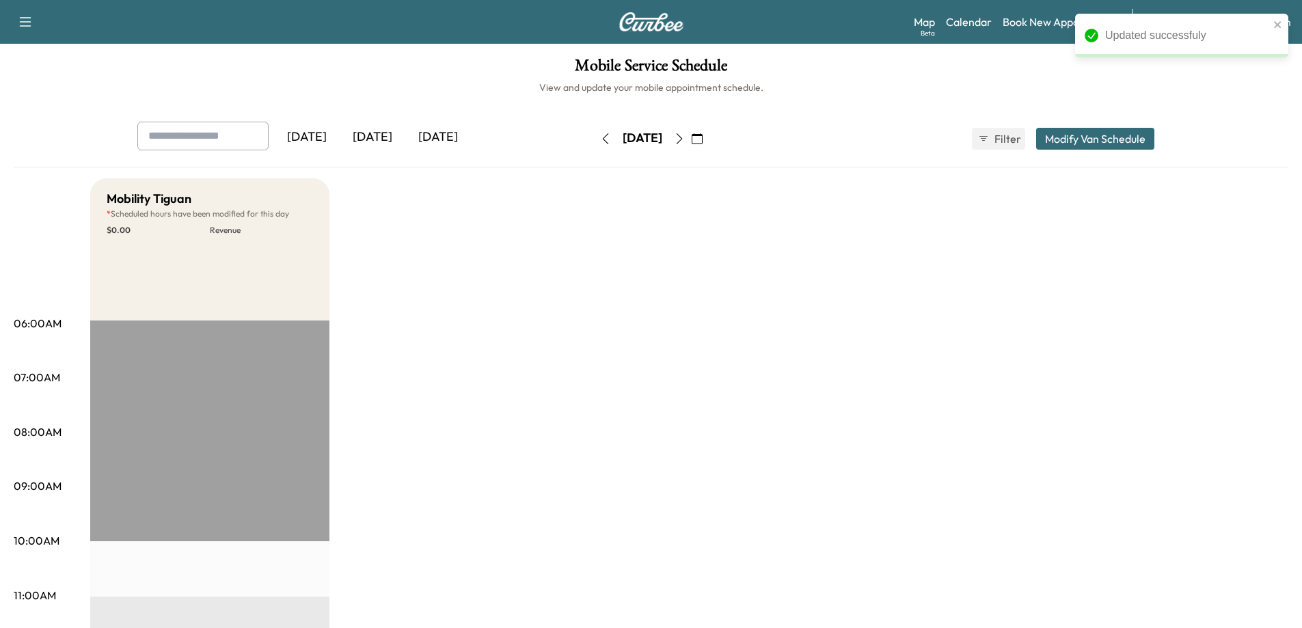
click at [685, 140] on icon "button" at bounding box center [679, 138] width 11 height 11
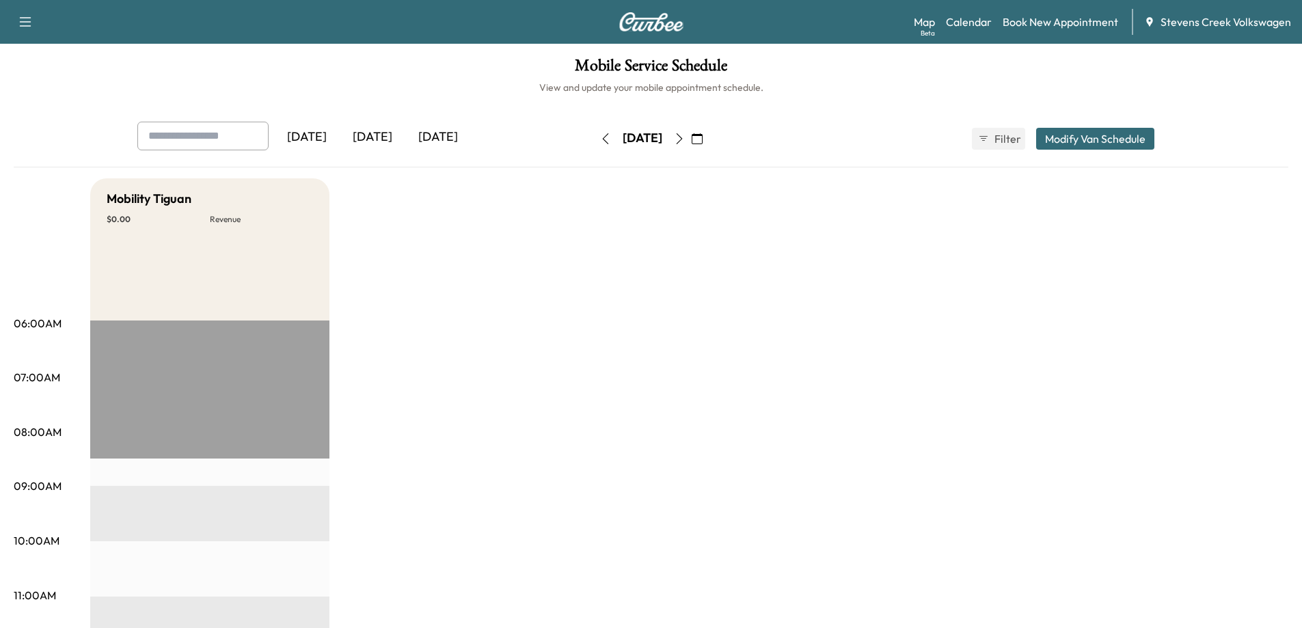
click at [1108, 142] on button "Modify Van Schedule" at bounding box center [1095, 139] width 118 height 22
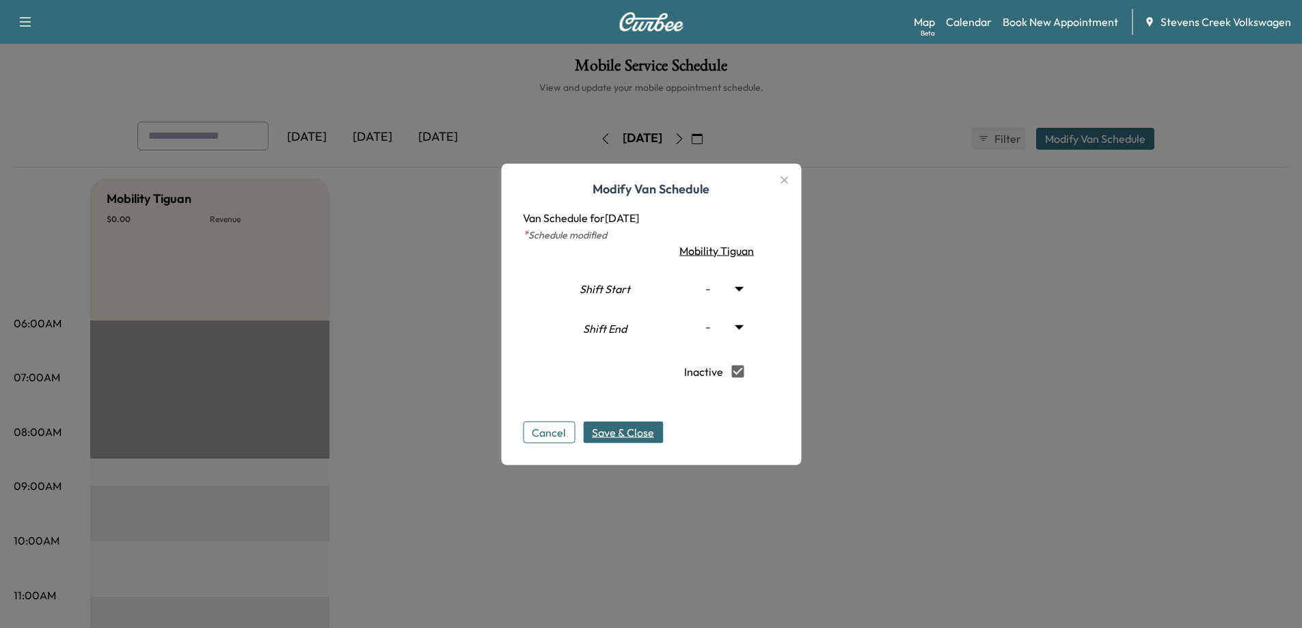
click at [616, 433] on span "Save & Close" at bounding box center [623, 432] width 62 height 16
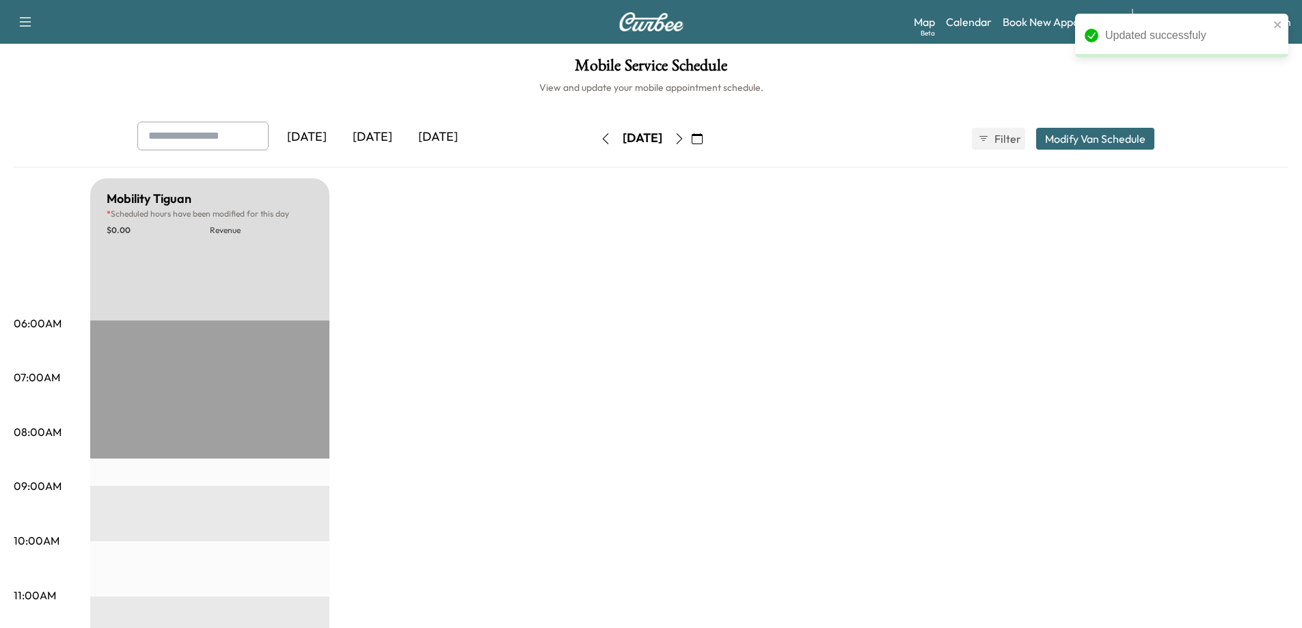
click at [685, 144] on icon "button" at bounding box center [679, 138] width 11 height 11
